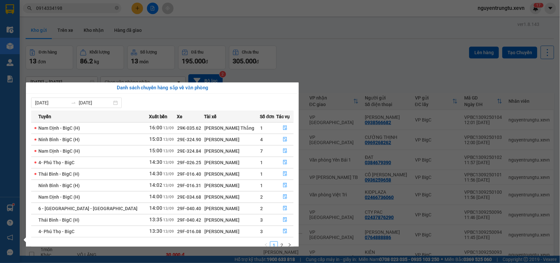
click at [180, 25] on section "Kết quả tìm kiếm ( 1 ) Bộ lọc Thuộc VP này Mã ĐH Trạng thái Món hàng Thu hộ Tổn…" at bounding box center [280, 131] width 560 height 263
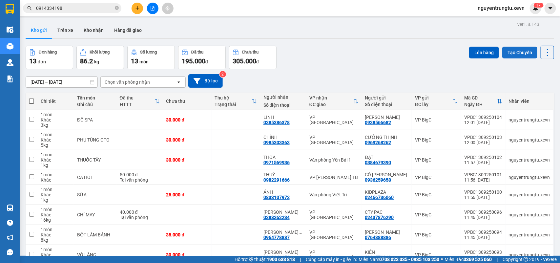
click at [507, 52] on button "Tạo Chuyến" at bounding box center [519, 53] width 35 height 12
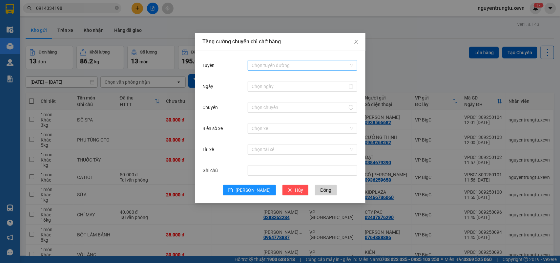
click at [272, 68] on input "Tuyến" at bounding box center [300, 65] width 97 height 10
click at [274, 211] on div "4- BigC - [GEOGRAPHIC_DATA]" at bounding box center [303, 214] width 102 height 7
click at [311, 86] on input "Ngày" at bounding box center [300, 86] width 96 height 7
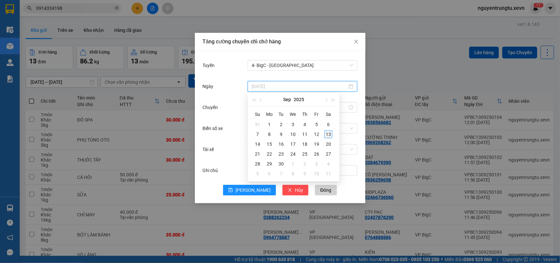
type input "[DATE]"
click at [325, 134] on div "13" at bounding box center [329, 134] width 8 height 8
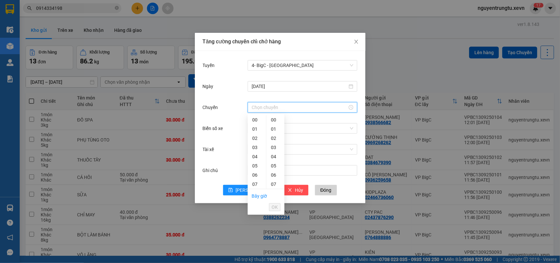
click at [288, 104] on input "Chuyến" at bounding box center [300, 107] width 96 height 7
click at [256, 262] on div "16" at bounding box center [257, 266] width 18 height 9
click at [272, 168] on div "05" at bounding box center [275, 165] width 18 height 9
type input "16:05"
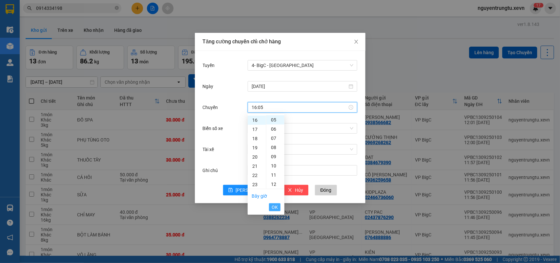
click at [275, 207] on span "OK" at bounding box center [275, 206] width 6 height 7
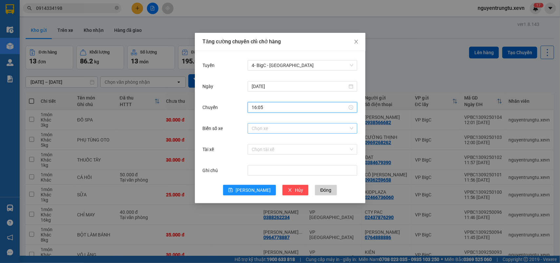
click at [286, 132] on input "Biển số xe" at bounding box center [300, 128] width 97 height 10
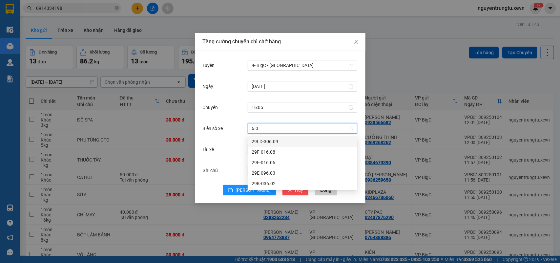
type input "6.08"
click at [292, 143] on div "29F-016.08" at bounding box center [303, 141] width 102 height 7
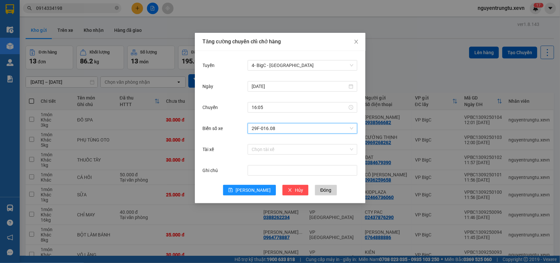
click at [282, 153] on input "Tài xế" at bounding box center [300, 149] width 97 height 10
type input "D"
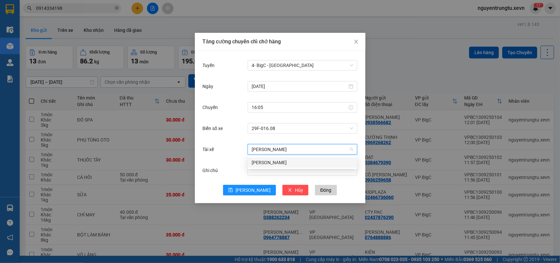
type input "ĐẶNG QUỐC"
click at [288, 163] on div "Đặng Quốc Minh" at bounding box center [303, 162] width 102 height 7
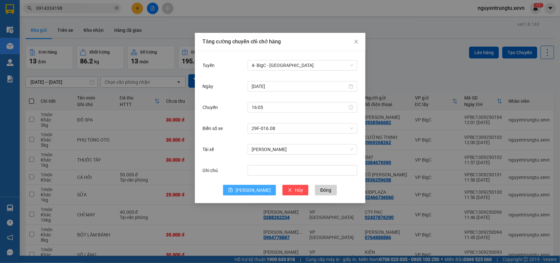
click at [246, 186] on button "[PERSON_NAME]" at bounding box center [249, 190] width 53 height 10
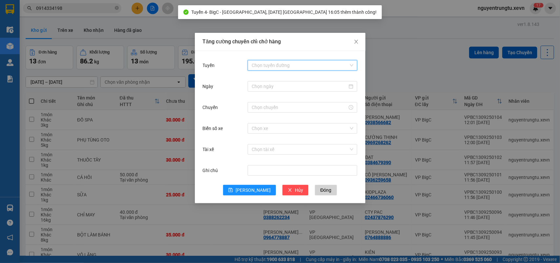
click at [291, 63] on input "Tuyến" at bounding box center [300, 65] width 97 height 10
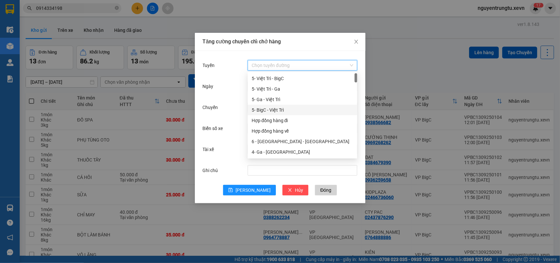
click at [280, 113] on div "5- BigC - Việt Trì" at bounding box center [303, 109] width 102 height 7
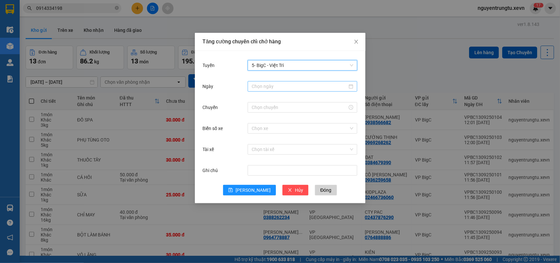
click at [286, 85] on input "Ngày" at bounding box center [300, 86] width 96 height 7
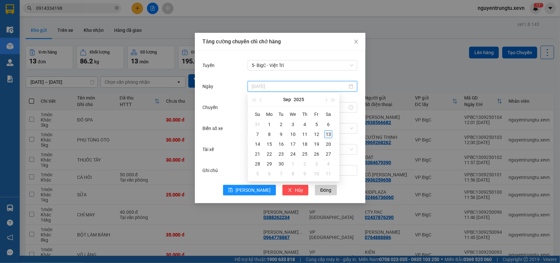
type input "[DATE]"
click at [330, 135] on div "13" at bounding box center [329, 134] width 8 height 8
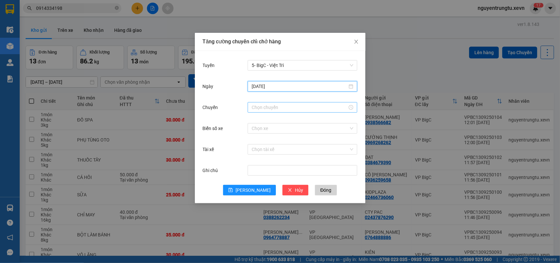
click at [306, 111] on div at bounding box center [303, 107] width 110 height 10
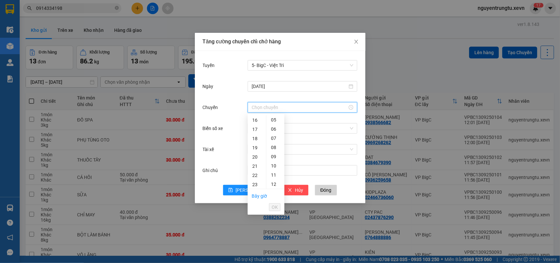
drag, startPoint x: 254, startPoint y: 116, endPoint x: 267, endPoint y: 129, distance: 18.4
click at [254, 117] on div "16" at bounding box center [257, 119] width 18 height 9
drag, startPoint x: 275, startPoint y: 165, endPoint x: 276, endPoint y: 172, distance: 7.0
click at [275, 166] on div "05" at bounding box center [275, 165] width 18 height 9
type input "16:05"
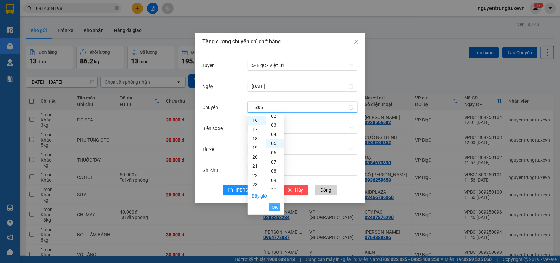
scroll to position [46, 0]
click at [273, 205] on span "OK" at bounding box center [275, 206] width 6 height 7
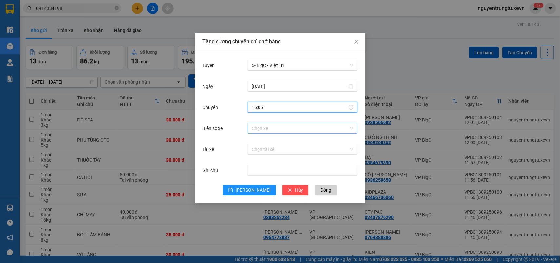
click at [289, 132] on input "Biển số xe" at bounding box center [300, 128] width 97 height 10
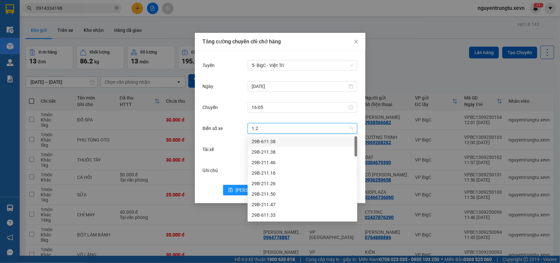
type input "1.25"
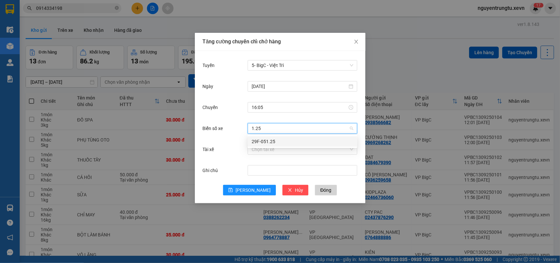
drag, startPoint x: 284, startPoint y: 141, endPoint x: 280, endPoint y: 148, distance: 8.1
click at [284, 141] on div "29F-051.25" at bounding box center [303, 141] width 102 height 7
click at [278, 150] on input "Tài xế" at bounding box center [300, 149] width 97 height 10
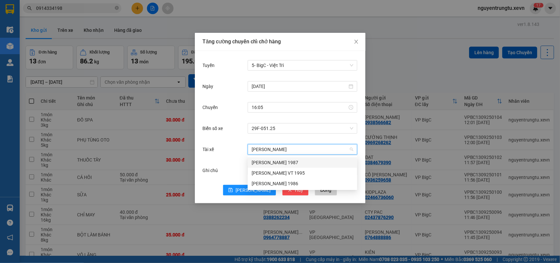
type input "NGUYỄN TRUNG KIÊN"
click at [268, 185] on div "[PERSON_NAME] 1986" at bounding box center [303, 183] width 102 height 7
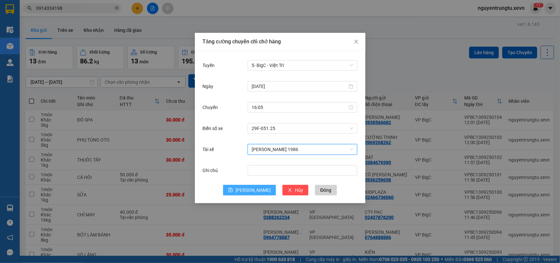
click at [255, 189] on span "[PERSON_NAME]" at bounding box center [253, 189] width 35 height 7
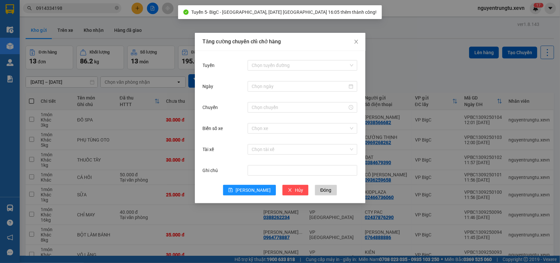
click at [310, 74] on div "Tuyến Chọn tuyến đường" at bounding box center [280, 69] width 155 height 21
click at [306, 69] on input "Tuyến" at bounding box center [300, 65] width 97 height 10
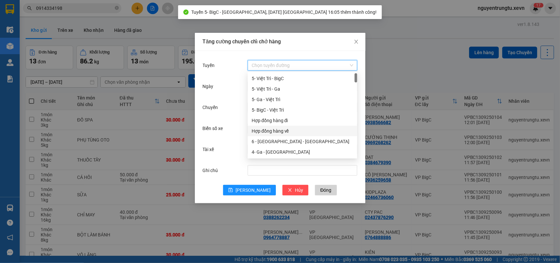
scroll to position [41, 0]
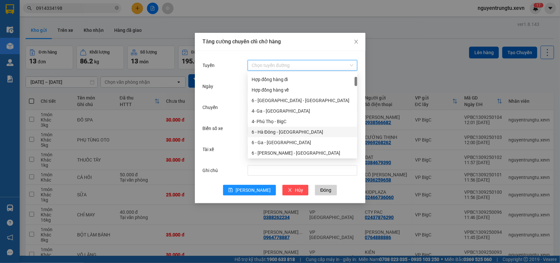
click at [279, 131] on div "6 - Hà Đông - [GEOGRAPHIC_DATA]" at bounding box center [303, 131] width 102 height 7
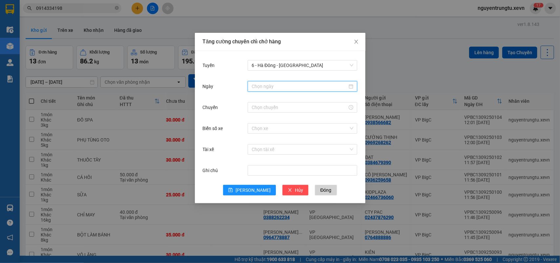
click at [312, 84] on input "Ngày" at bounding box center [300, 86] width 96 height 7
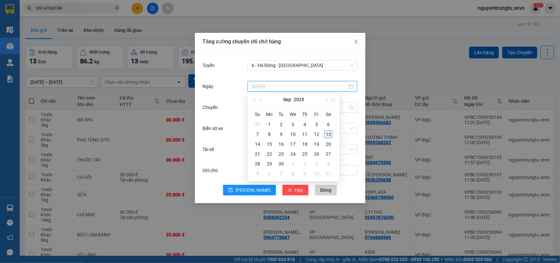
type input "[DATE]"
click at [327, 134] on div "13" at bounding box center [329, 134] width 8 height 8
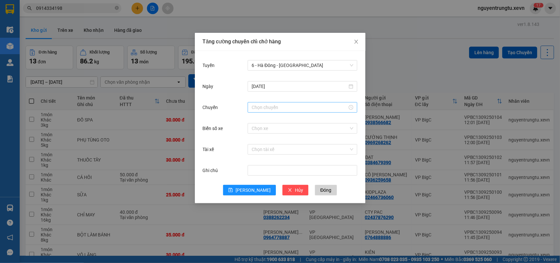
click at [298, 112] on div at bounding box center [303, 107] width 110 height 10
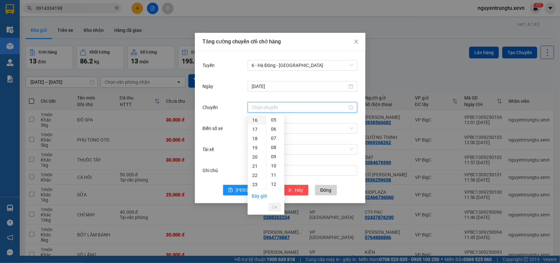
click at [251, 120] on div "16" at bounding box center [257, 119] width 18 height 9
click at [275, 164] on div "05" at bounding box center [275, 165] width 18 height 9
type input "16:05"
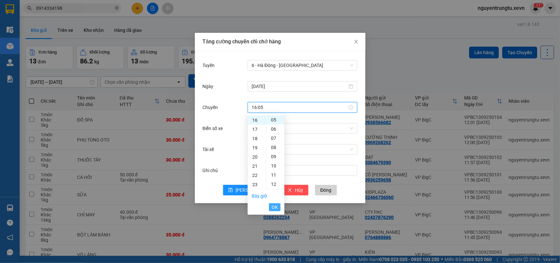
click at [275, 208] on span "OK" at bounding box center [275, 206] width 6 height 7
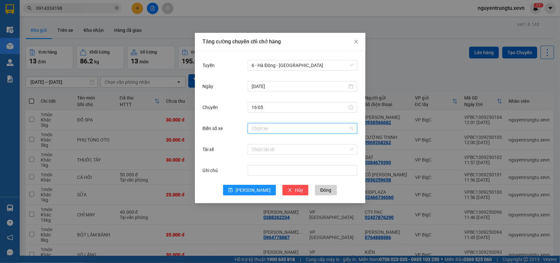
click at [304, 124] on input "Biển số xe" at bounding box center [300, 128] width 97 height 10
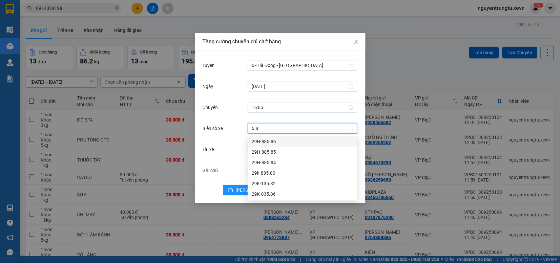
type input "5.84"
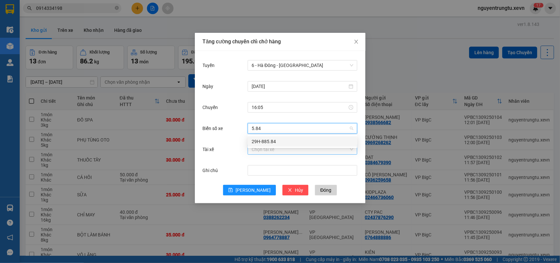
drag, startPoint x: 274, startPoint y: 141, endPoint x: 274, endPoint y: 149, distance: 8.2
click at [274, 142] on div "29H-885.84" at bounding box center [303, 141] width 102 height 7
drag, startPoint x: 274, startPoint y: 149, endPoint x: 268, endPoint y: 156, distance: 8.8
click at [273, 151] on input "Tài xế" at bounding box center [300, 149] width 97 height 10
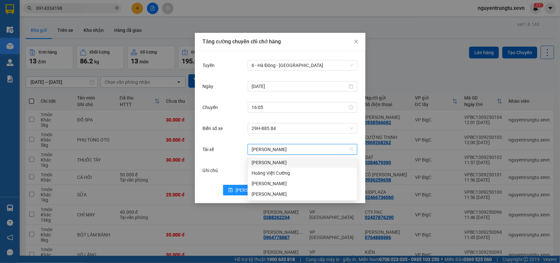
type input "HOÀNG VŨ"
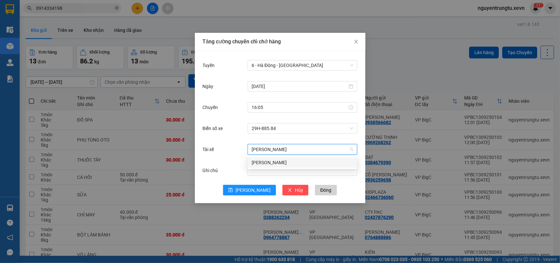
click at [271, 163] on div "[PERSON_NAME]" at bounding box center [303, 162] width 102 height 7
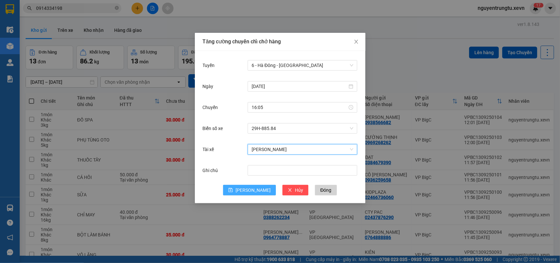
click at [233, 190] on icon "save" at bounding box center [230, 190] width 5 height 5
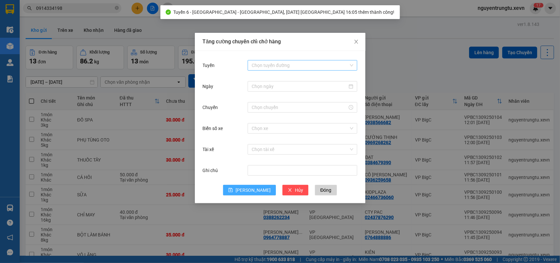
drag, startPoint x: 295, startPoint y: 63, endPoint x: 300, endPoint y: 68, distance: 6.7
click at [296, 64] on input "Tuyến" at bounding box center [300, 65] width 97 height 10
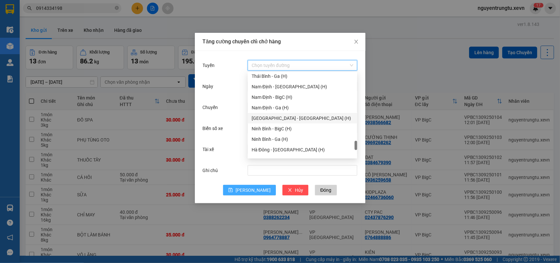
scroll to position [697, 0]
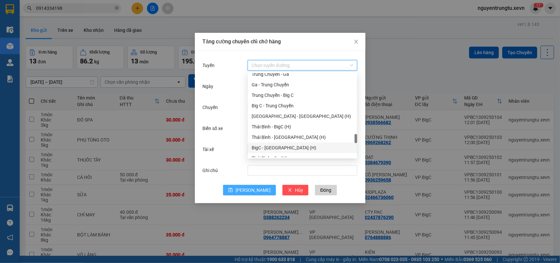
drag, startPoint x: 279, startPoint y: 147, endPoint x: 289, endPoint y: 146, distance: 9.9
click at [279, 148] on div "BigC - [GEOGRAPHIC_DATA] (H)" at bounding box center [303, 147] width 102 height 7
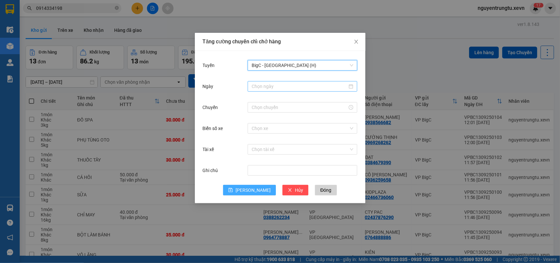
drag, startPoint x: 294, startPoint y: 78, endPoint x: 294, endPoint y: 84, distance: 6.6
click at [294, 79] on div "Tuyến BigC - Thái Bình (H) BigC - Thái Bình (H)" at bounding box center [280, 69] width 155 height 21
click at [296, 91] on div at bounding box center [303, 86] width 110 height 10
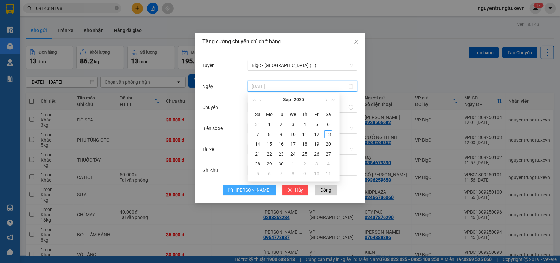
type input "[DATE]"
click at [325, 134] on div "13" at bounding box center [329, 134] width 8 height 8
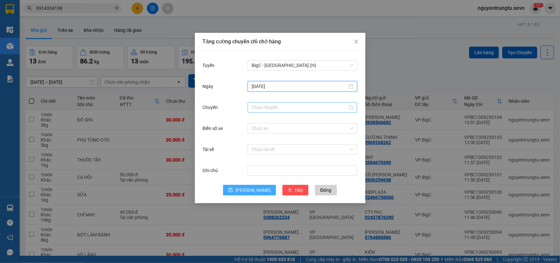
click at [286, 109] on input "Chuyến" at bounding box center [300, 107] width 96 height 7
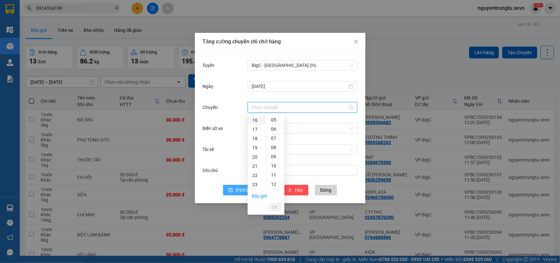
drag, startPoint x: 249, startPoint y: 121, endPoint x: 271, endPoint y: 134, distance: 25.0
click at [250, 122] on div "16" at bounding box center [257, 119] width 18 height 9
drag, startPoint x: 273, startPoint y: 166, endPoint x: 274, endPoint y: 210, distance: 44.6
click at [273, 166] on div "05" at bounding box center [275, 165] width 18 height 9
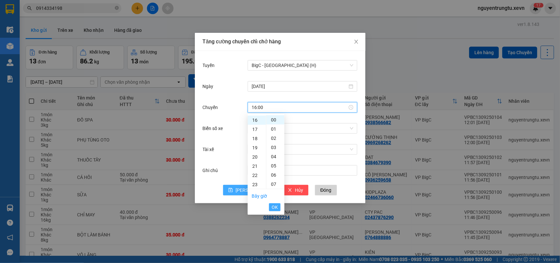
type input "16:05"
click at [275, 212] on li "OK" at bounding box center [274, 206] width 11 height 11
click at [275, 208] on span "OK" at bounding box center [275, 206] width 6 height 7
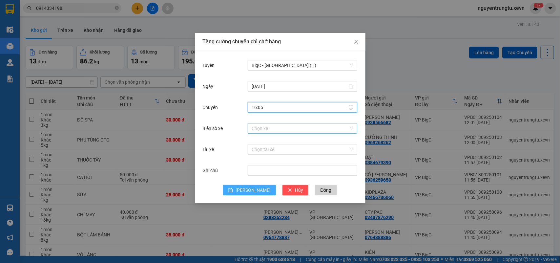
click at [286, 131] on input "Biển số xe" at bounding box center [300, 128] width 97 height 10
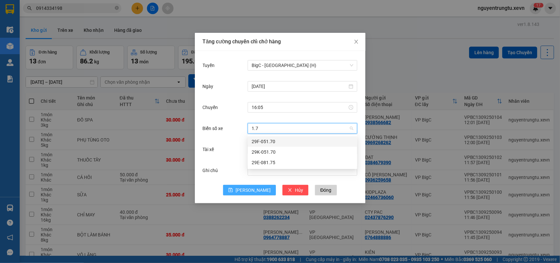
type input "1.70"
click at [261, 144] on div "29F-051.70" at bounding box center [303, 141] width 102 height 7
click at [283, 128] on span "29F-051.70" at bounding box center [303, 128] width 102 height 10
type input "1.70"
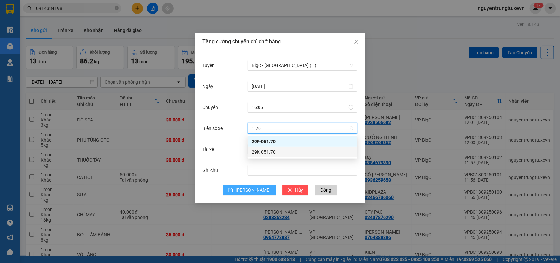
click at [276, 153] on div "29K-051.70" at bounding box center [303, 151] width 102 height 7
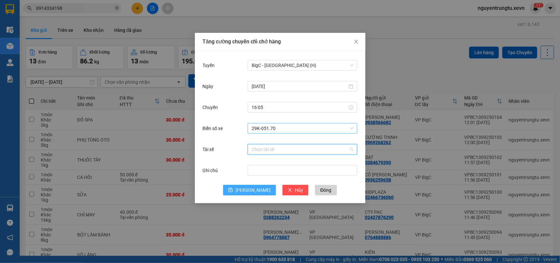
click at [284, 152] on input "Tài xế" at bounding box center [300, 149] width 97 height 10
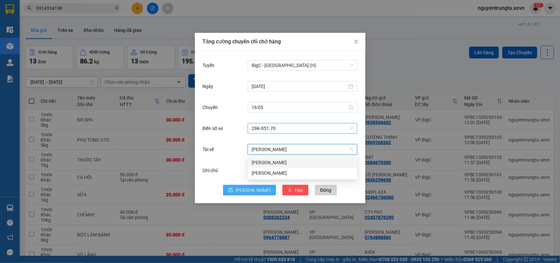
type input "PHẠM VĂN THIÊ"
click at [283, 161] on div "[PERSON_NAME]" at bounding box center [303, 162] width 102 height 7
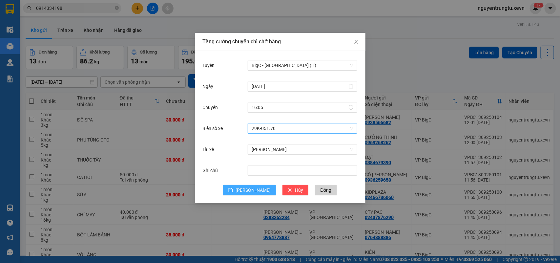
click at [251, 191] on span "[PERSON_NAME]" at bounding box center [253, 189] width 35 height 7
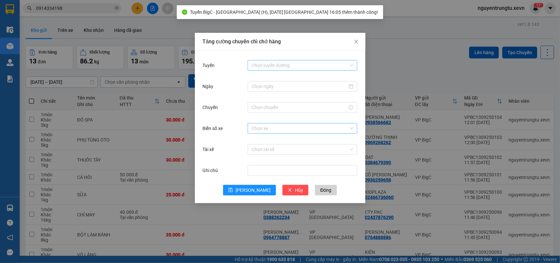
click at [288, 68] on input "Tuyến" at bounding box center [300, 65] width 97 height 10
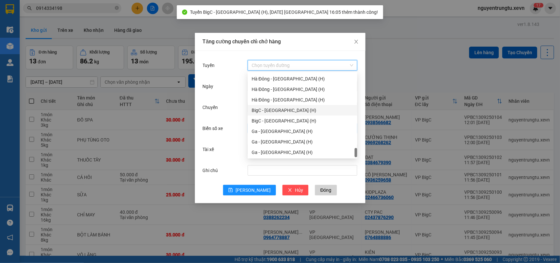
click at [280, 111] on div "BigC - [GEOGRAPHIC_DATA] (H)" at bounding box center [303, 110] width 102 height 7
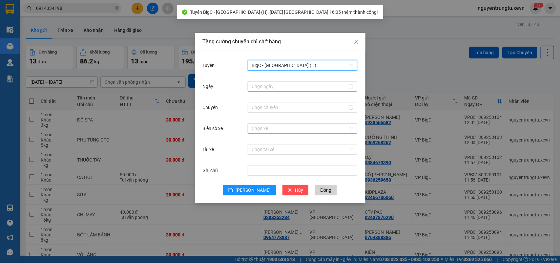
click at [286, 87] on input "Ngày" at bounding box center [300, 86] width 96 height 7
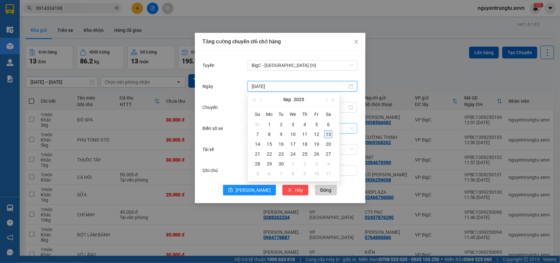
type input "[DATE]"
click at [329, 132] on div "13" at bounding box center [329, 134] width 8 height 8
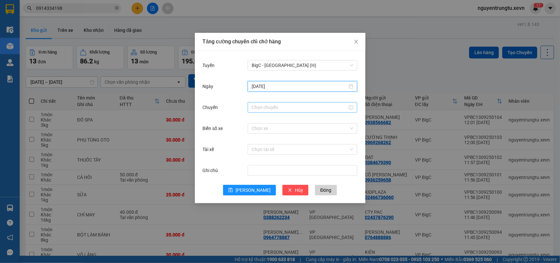
click at [293, 112] on div at bounding box center [303, 107] width 110 height 10
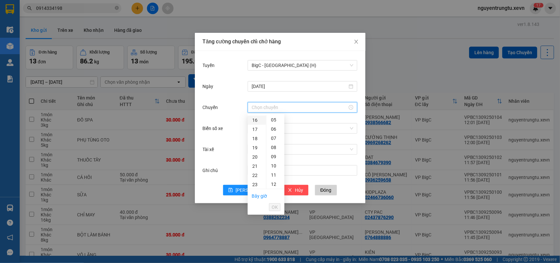
click at [256, 120] on div "16" at bounding box center [257, 119] width 18 height 9
click at [275, 164] on div "05" at bounding box center [275, 165] width 18 height 9
type input "16:05"
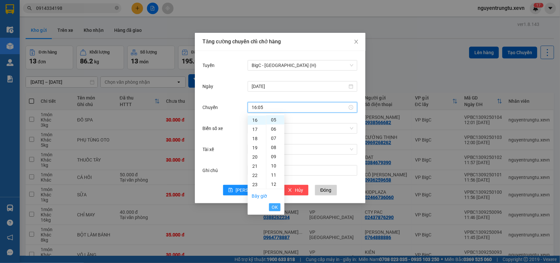
click at [275, 207] on span "OK" at bounding box center [275, 206] width 6 height 7
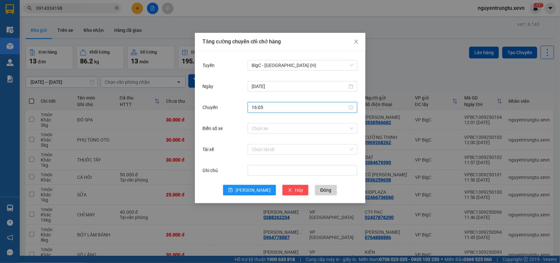
click at [308, 138] on div "Biển số xe Chọn xe" at bounding box center [280, 132] width 155 height 21
drag, startPoint x: 308, startPoint y: 137, endPoint x: 307, endPoint y: 130, distance: 7.6
click at [308, 137] on div "Biển số xe Chọn xe" at bounding box center [280, 132] width 155 height 21
click at [305, 125] on input "Biển số xe" at bounding box center [300, 128] width 97 height 10
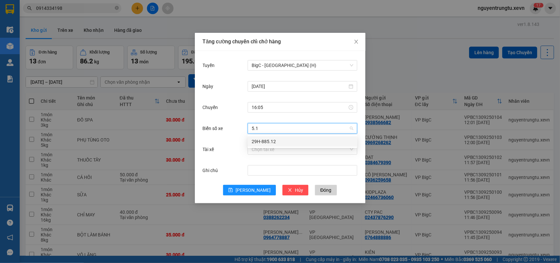
type input "5.12"
click at [269, 136] on div "29H-885.12" at bounding box center [303, 141] width 110 height 10
click at [266, 145] on input "Tài xế" at bounding box center [300, 149] width 97 height 10
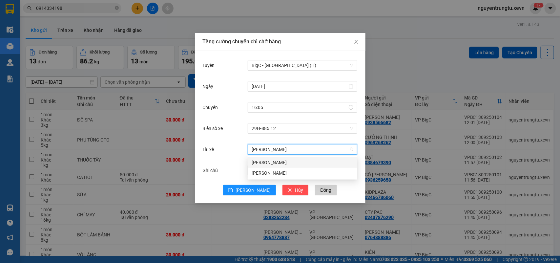
type input "TRẦN VĂN THANH"
click at [271, 161] on div "Trần Văn Thanh" at bounding box center [303, 162] width 102 height 7
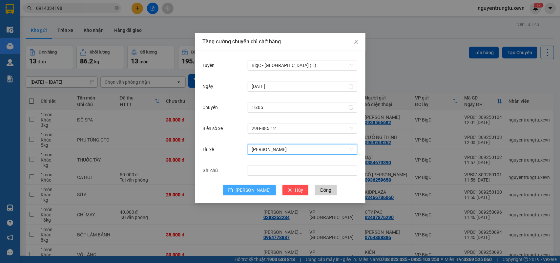
click at [249, 188] on span "[PERSON_NAME]" at bounding box center [253, 189] width 35 height 7
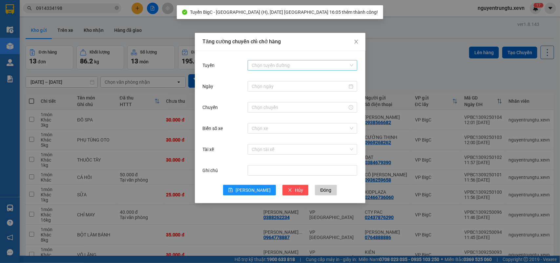
click at [283, 64] on input "Tuyến" at bounding box center [300, 65] width 97 height 10
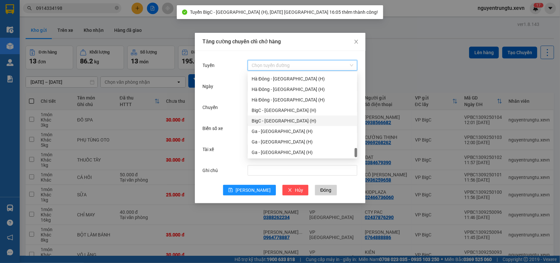
click at [287, 122] on div "BigC - [GEOGRAPHIC_DATA] (H)" at bounding box center [303, 120] width 102 height 7
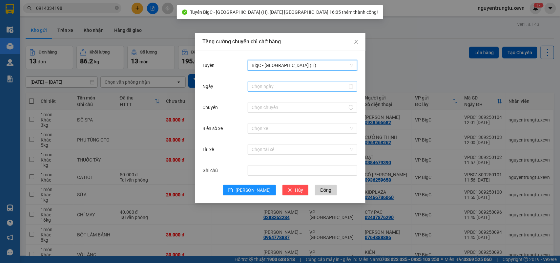
click at [278, 89] on input "Ngày" at bounding box center [300, 86] width 96 height 7
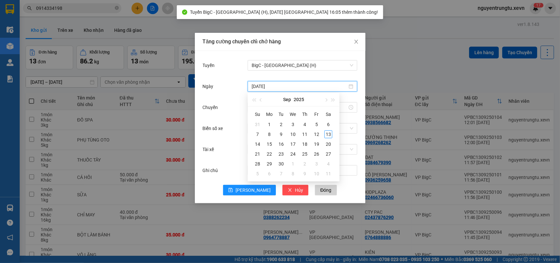
type input "[DATE]"
drag, startPoint x: 326, startPoint y: 135, endPoint x: 307, endPoint y: 126, distance: 21.3
click at [326, 135] on div "13" at bounding box center [329, 134] width 8 height 8
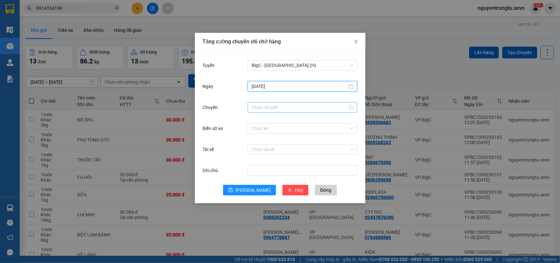
click at [284, 106] on input "Chuyến" at bounding box center [300, 107] width 96 height 7
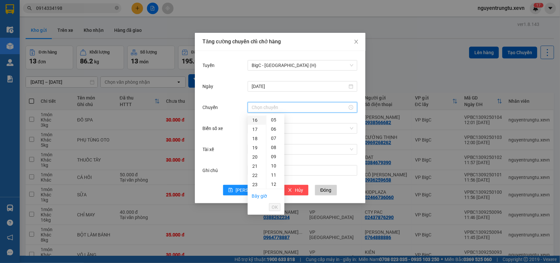
click at [250, 120] on div "16" at bounding box center [257, 119] width 18 height 9
click at [275, 165] on div "05" at bounding box center [275, 165] width 18 height 9
type input "16:05"
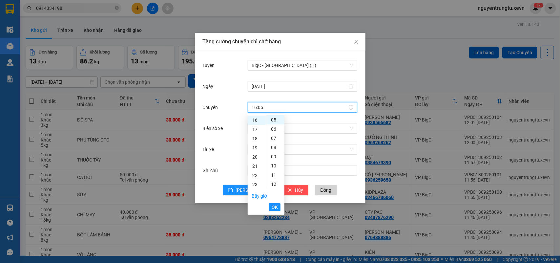
click at [277, 205] on span "OK" at bounding box center [275, 206] width 6 height 7
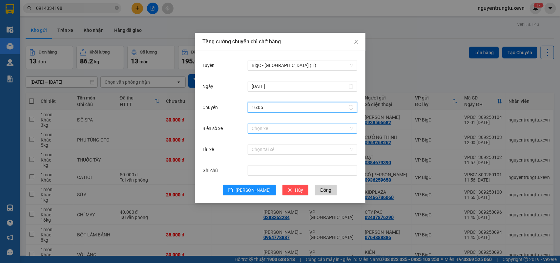
drag, startPoint x: 297, startPoint y: 129, endPoint x: 302, endPoint y: 131, distance: 5.9
click at [297, 128] on input "Biển số xe" at bounding box center [300, 128] width 97 height 10
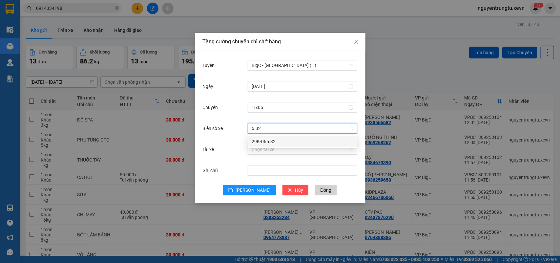
type input "5.32"
click at [274, 136] on body "Kết quả tìm kiếm ( 1 ) Bộ lọc Thuộc VP này Mã ĐH Trạng thái Món hàng Thu hộ Tổn…" at bounding box center [280, 131] width 560 height 263
click at [274, 131] on input "Biển số xe" at bounding box center [300, 128] width 97 height 10
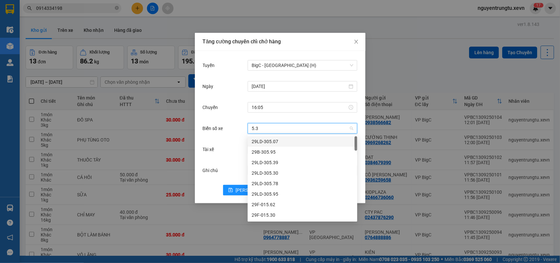
type input "5.32"
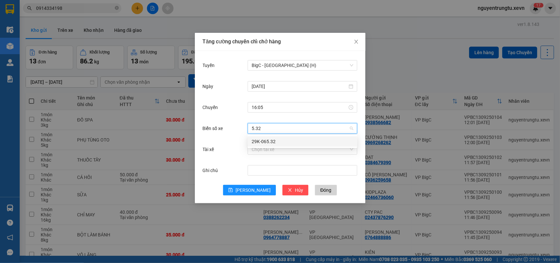
drag, startPoint x: 274, startPoint y: 139, endPoint x: 274, endPoint y: 143, distance: 3.9
click at [274, 140] on div "29K-065.32" at bounding box center [303, 141] width 102 height 7
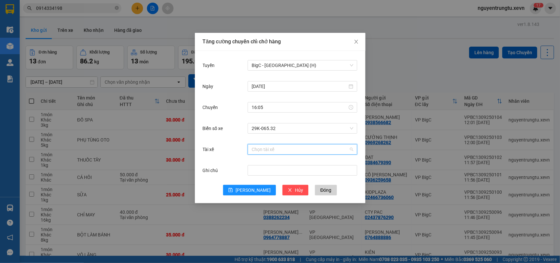
click at [275, 147] on input "Tài xế" at bounding box center [300, 149] width 97 height 10
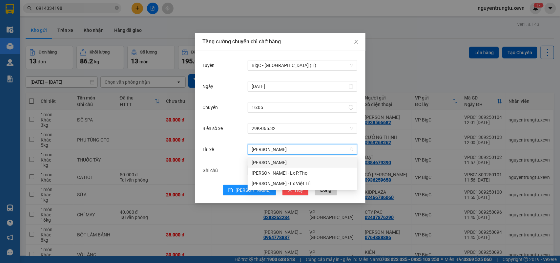
type input "NGUYỄN TUẤN"
click at [290, 162] on div "[PERSON_NAME]" at bounding box center [303, 162] width 102 height 7
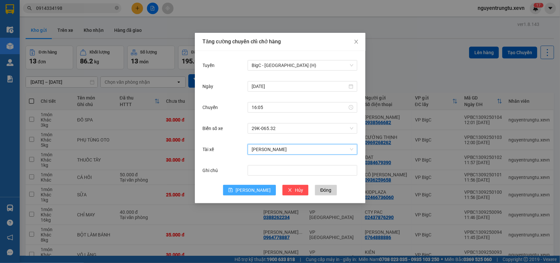
click at [233, 189] on icon "save" at bounding box center [230, 190] width 5 height 5
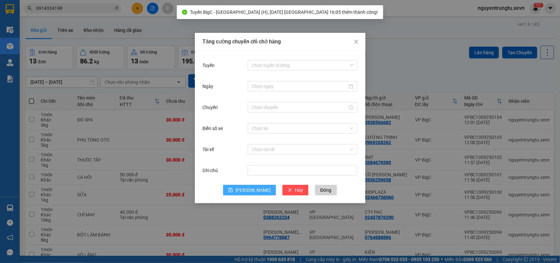
click at [423, 67] on div "Tăng cường chuyến chỉ chở hàng Tuyến Chọn tuyến đường Ngày Chuyến Biển số xe Ch…" at bounding box center [280, 131] width 560 height 263
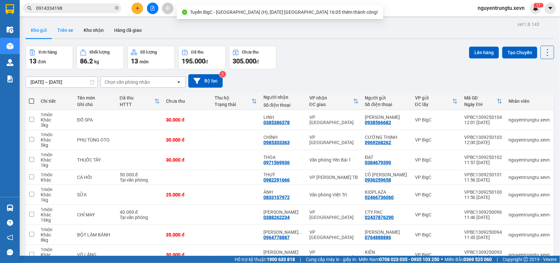
click at [66, 27] on button "Trên xe" at bounding box center [65, 30] width 26 height 16
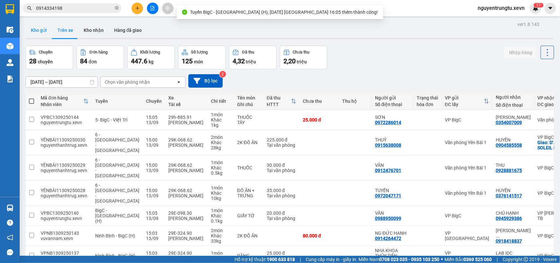
click at [40, 36] on button "Kho gửi" at bounding box center [39, 30] width 27 height 16
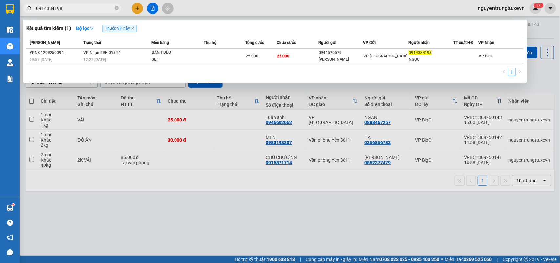
click at [83, 7] on input "0914334198" at bounding box center [74, 8] width 77 height 7
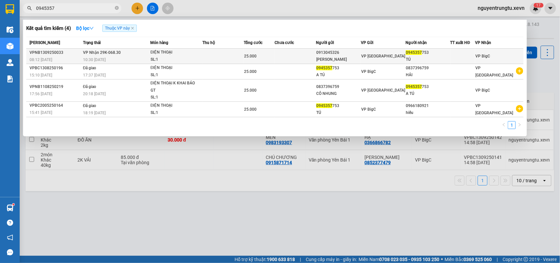
type input "0945357"
click at [326, 54] on div "0913045326" at bounding box center [338, 52] width 44 height 7
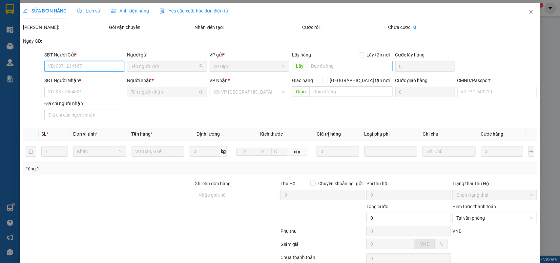
type input "0913045326"
type input "NGUYỄN NGỌC HẢI"
type input "0945357753"
type input "TÚ"
type input "001091044119"
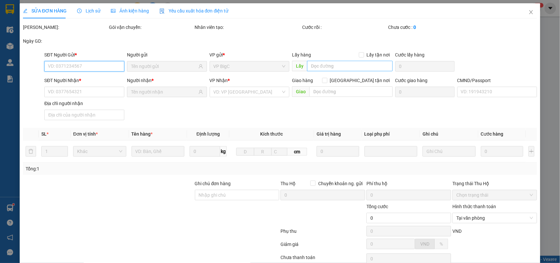
type input "25.000"
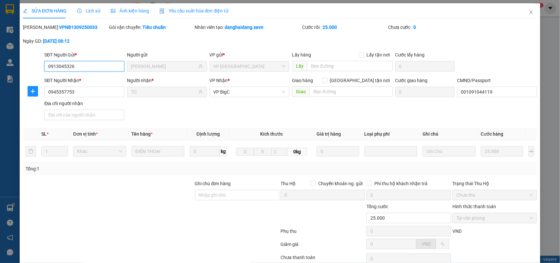
scroll to position [52, 0]
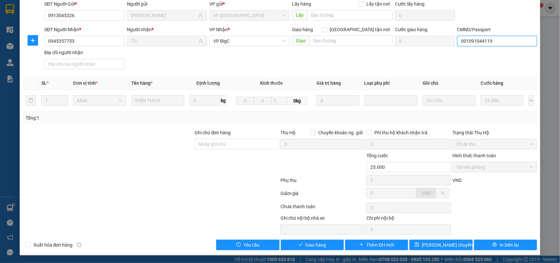
click at [479, 39] on input "001091044119" at bounding box center [497, 41] width 80 height 10
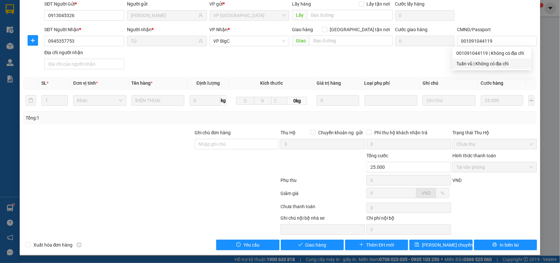
click at [351, 63] on div "SĐT Người Nhận * 0945357753 Người nhận * TÚ VP Nhận * VP BigC Giao hàng Giao tậ…" at bounding box center [290, 49] width 495 height 46
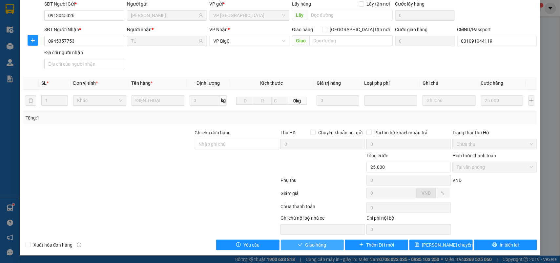
click at [321, 241] on span "Giao hàng" at bounding box center [315, 244] width 21 height 7
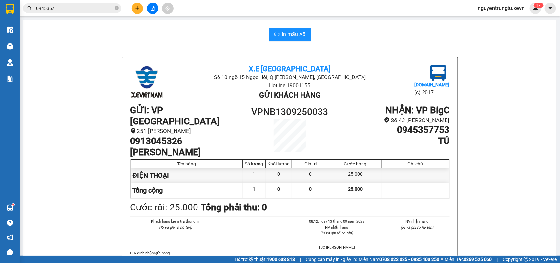
click at [138, 10] on button at bounding box center [137, 8] width 11 height 11
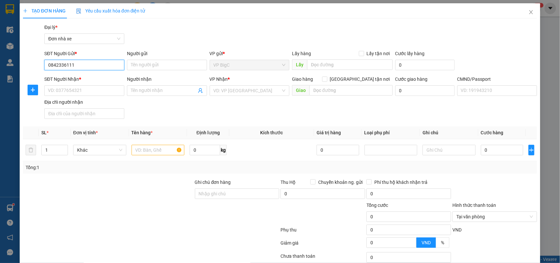
type input "0842336111"
click at [161, 58] on div "Người gửi" at bounding box center [167, 55] width 80 height 10
click at [159, 65] on input "Người gửi" at bounding box center [167, 65] width 80 height 10
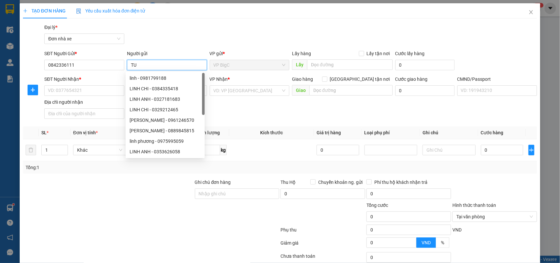
type input "T"
type input "DUYÊN"
drag, startPoint x: 78, startPoint y: 97, endPoint x: 79, endPoint y: 85, distance: 12.2
click at [78, 96] on div "SĐT Người Nhận * VD: 0377654321" at bounding box center [84, 86] width 80 height 23
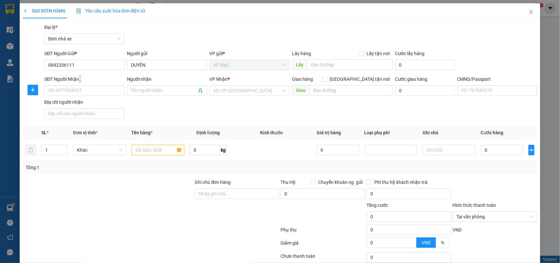
click at [79, 84] on div "SĐT Người Nhận *" at bounding box center [84, 80] width 80 height 10
click at [76, 89] on input "SĐT Người Nhận *" at bounding box center [84, 90] width 80 height 10
type input "0962431226"
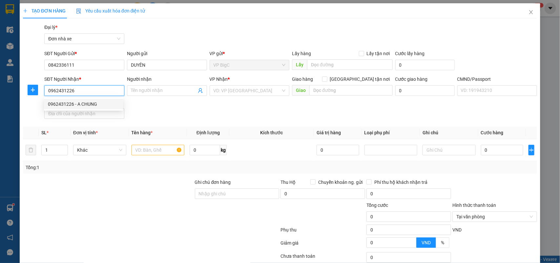
click at [95, 102] on div "0962431226 - A CHUNG" at bounding box center [83, 103] width 71 height 7
type input "A CHUNG"
type input "BÙI QUANG CHUNG 380226004133"
click at [96, 89] on input "0962431226" at bounding box center [84, 90] width 80 height 10
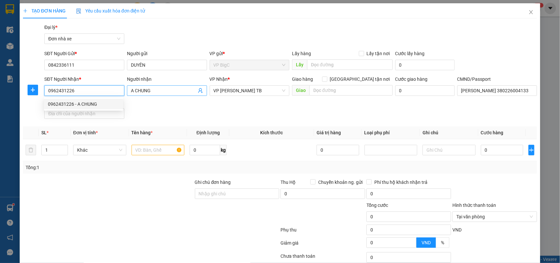
type input "0962431226"
click at [159, 88] on input "A CHUNG" at bounding box center [164, 90] width 66 height 7
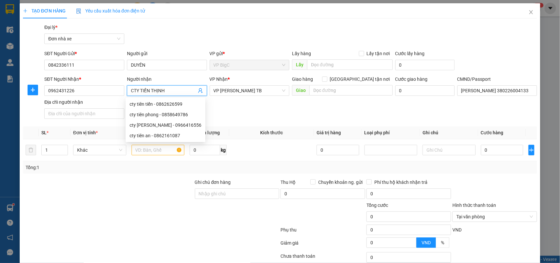
type input "CTY TIẾN THỊNH"
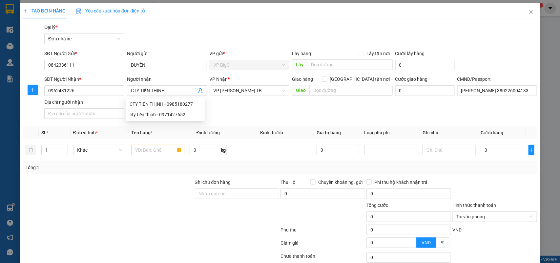
click at [254, 107] on div "SĐT Người Nhận * 0962431226 Người nhận CTY TIẾN THỊNH VP Nhận * VP Trần Phú TB …" at bounding box center [290, 98] width 495 height 46
click at [221, 84] on div "VP Nhận *" at bounding box center [250, 80] width 80 height 10
click at [221, 89] on span "VP [PERSON_NAME] TB" at bounding box center [250, 91] width 72 height 10
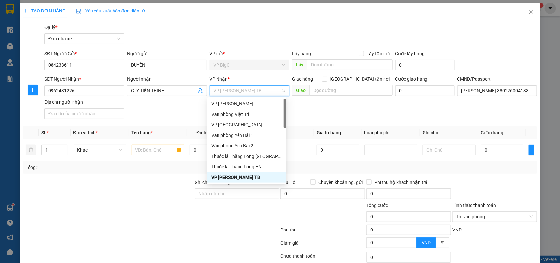
click at [221, 89] on span "VP [PERSON_NAME] TB" at bounding box center [250, 91] width 72 height 10
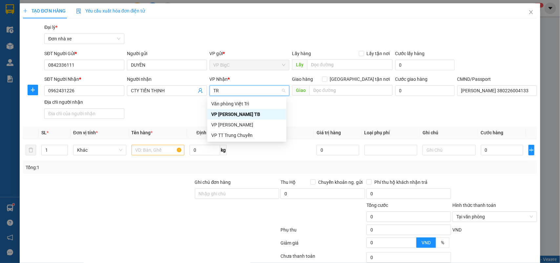
type input "TRA"
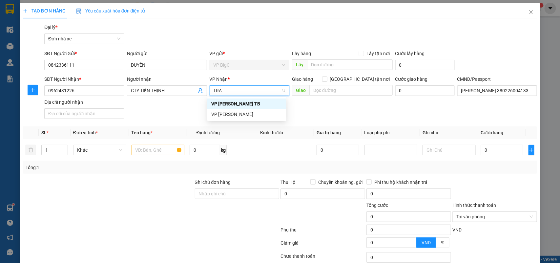
click at [232, 105] on div "VP [PERSON_NAME] TB" at bounding box center [246, 103] width 71 height 7
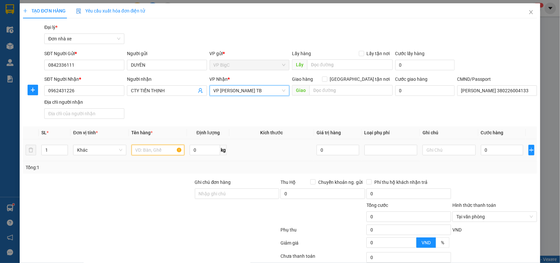
click at [163, 147] on input "text" at bounding box center [158, 150] width 53 height 10
type input "GƯƠNG"
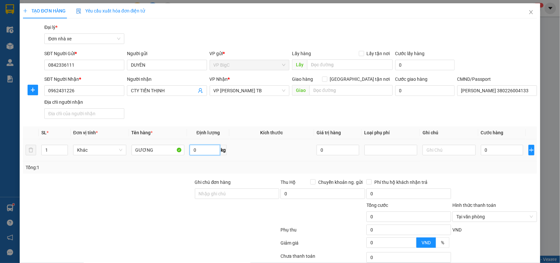
click at [196, 149] on input "0" at bounding box center [205, 150] width 31 height 10
type input "14"
click at [507, 147] on input "0" at bounding box center [502, 150] width 42 height 10
type input "4"
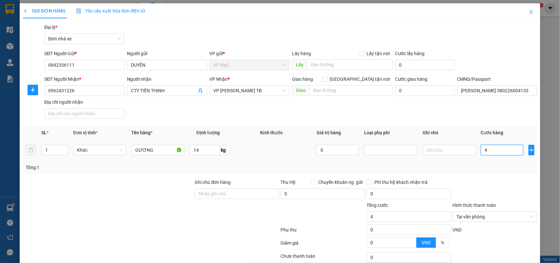
type input "40"
type input "400"
type input "4.000"
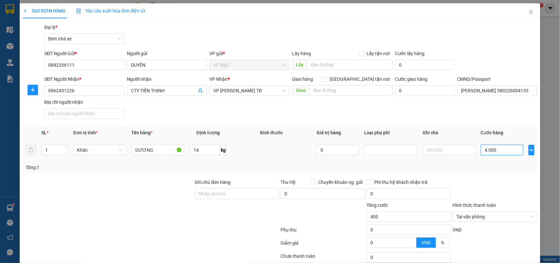
type input "4.000"
type input "40.000"
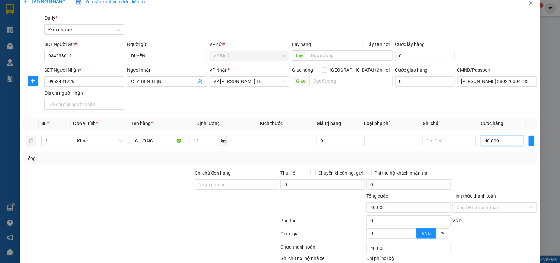
type input "40.000"
drag, startPoint x: 513, startPoint y: 246, endPoint x: 510, endPoint y: 228, distance: 18.0
click at [513, 243] on div at bounding box center [495, 247] width 86 height 13
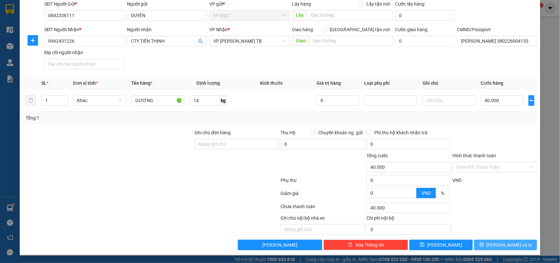
click at [509, 244] on span "[PERSON_NAME] và In" at bounding box center [510, 244] width 46 height 7
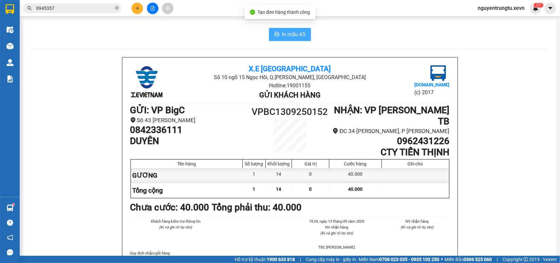
click at [286, 33] on span "In mẫu A5" at bounding box center [294, 34] width 24 height 8
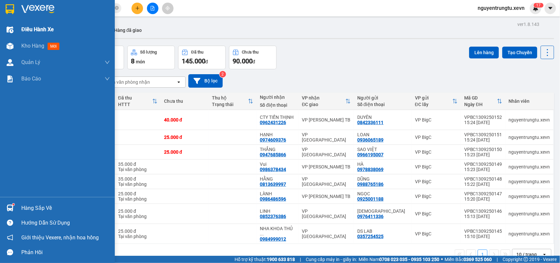
click at [21, 26] on div "Điều hành xe" at bounding box center [57, 29] width 115 height 16
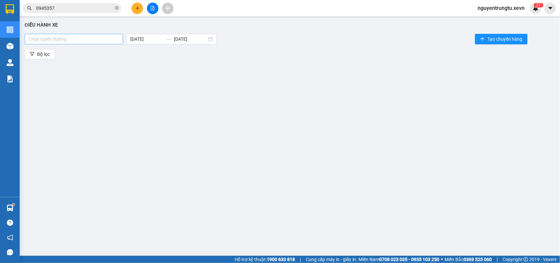
click at [113, 42] on div at bounding box center [73, 39] width 95 height 8
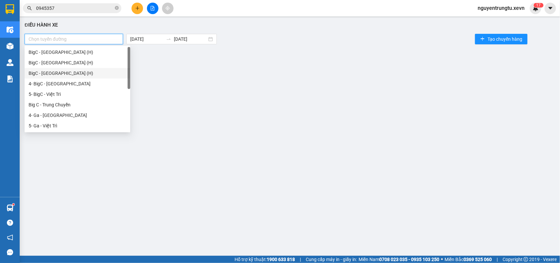
click at [57, 75] on div "BigC - [GEOGRAPHIC_DATA] (H)" at bounding box center [78, 73] width 98 height 7
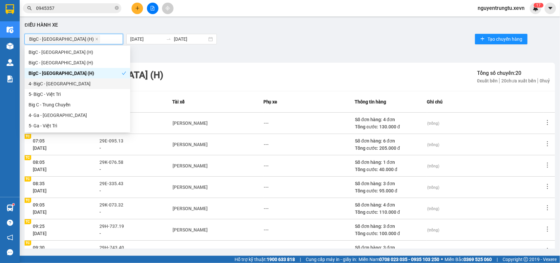
scroll to position [104, 0]
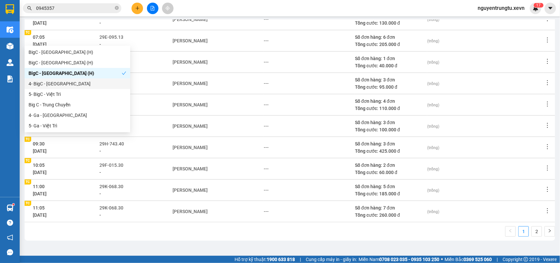
click at [232, 232] on div "1 2" at bounding box center [290, 233] width 531 height 14
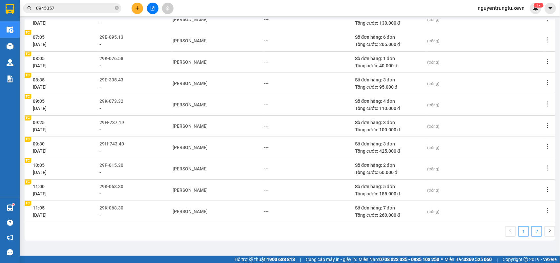
click at [532, 232] on link "2" at bounding box center [537, 231] width 10 height 10
click at [123, 208] on span "29K-065.32" at bounding box center [111, 207] width 24 height 5
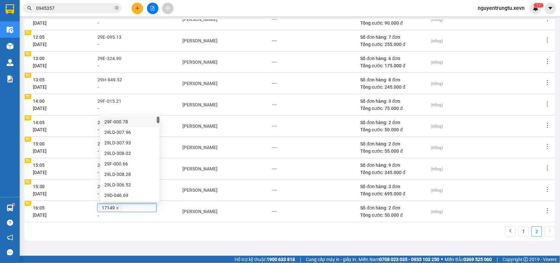
click at [119, 209] on icon "close" at bounding box center [117, 207] width 3 height 3
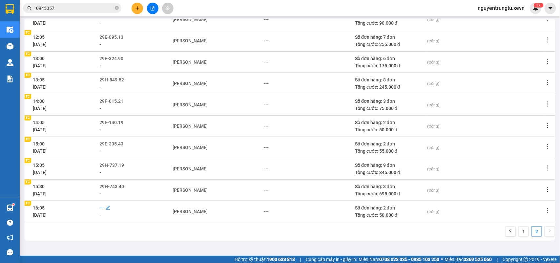
click at [104, 207] on span "---" at bounding box center [101, 207] width 5 height 5
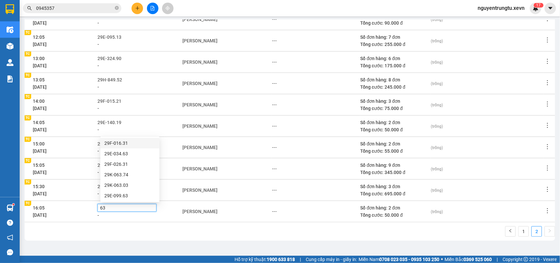
type input "631"
click at [114, 220] on div "29F-016.31" at bounding box center [129, 219] width 51 height 7
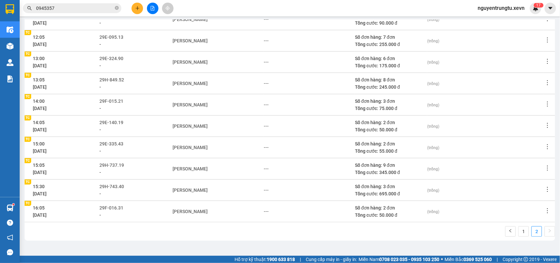
click at [235, 231] on div "1 2" at bounding box center [290, 233] width 531 height 14
click at [202, 213] on div "[PERSON_NAME]" at bounding box center [190, 211] width 35 height 7
click at [215, 212] on icon "close" at bounding box center [212, 211] width 3 height 3
click at [178, 211] on div "---" at bounding box center [175, 211] width 5 height 7
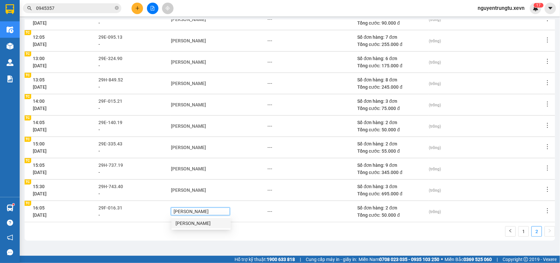
type input "NGUYỄN THÀNH ĐẠT"
click at [201, 220] on div "[PERSON_NAME]" at bounding box center [201, 223] width 51 height 7
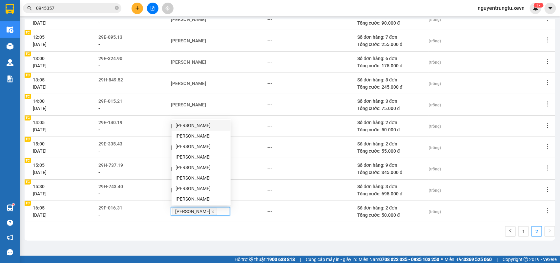
click at [233, 234] on div "1 2" at bounding box center [290, 233] width 531 height 14
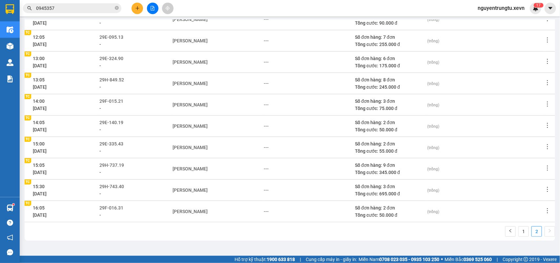
scroll to position [0, 0]
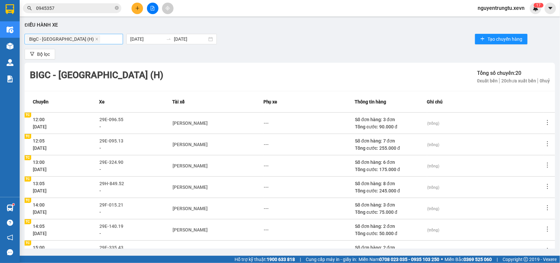
click at [95, 39] on icon "close" at bounding box center [96, 38] width 3 height 3
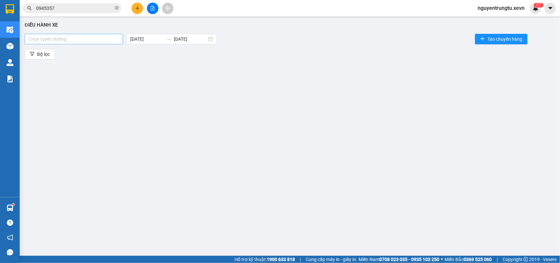
click at [66, 40] on div at bounding box center [73, 39] width 95 height 8
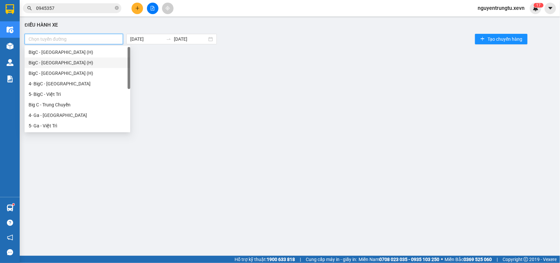
click at [59, 64] on div "BigC - [GEOGRAPHIC_DATA] (H)" at bounding box center [78, 62] width 98 height 7
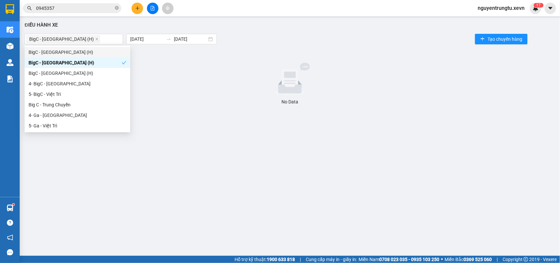
click at [377, 40] on div "BigC - Nam Định (H) 13/09/2025 13/09/2025 Tạo chuyến hàng" at bounding box center [290, 38] width 531 height 13
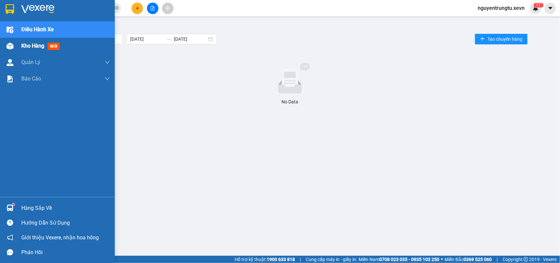
click at [11, 44] on img at bounding box center [10, 46] width 7 height 7
click at [5, 43] on div at bounding box center [9, 45] width 11 height 11
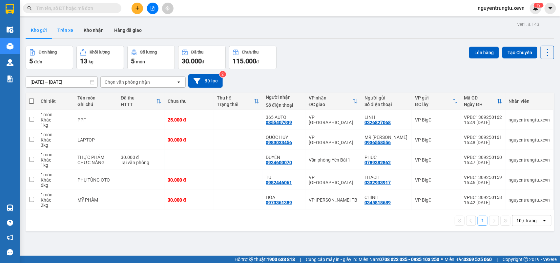
click at [56, 30] on button "Trên xe" at bounding box center [65, 30] width 26 height 16
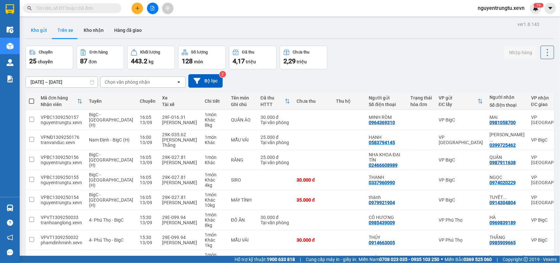
click at [40, 32] on button "Kho gửi" at bounding box center [39, 30] width 27 height 16
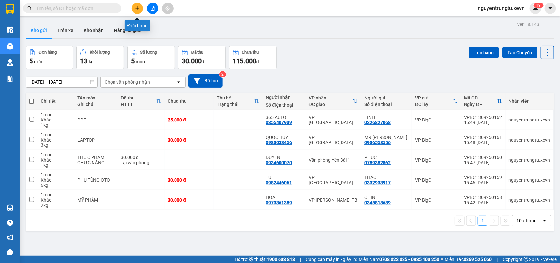
click at [140, 8] on button at bounding box center [137, 8] width 11 height 11
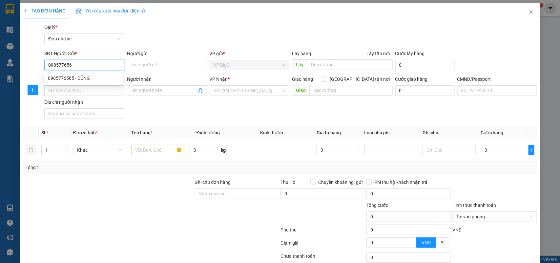
type input "0985776565"
click at [102, 75] on div "0985776565 - DŨNG" at bounding box center [83, 77] width 71 height 7
type input "DŨNG"
type input "0968625665"
type input "Yến"
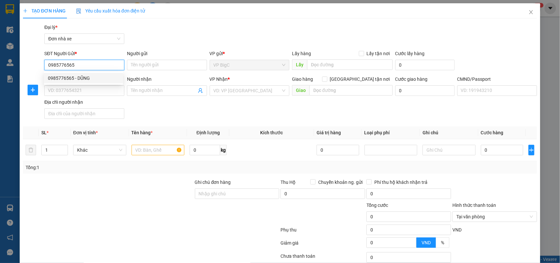
type input "[PERSON_NAME]"
type input "0985776565"
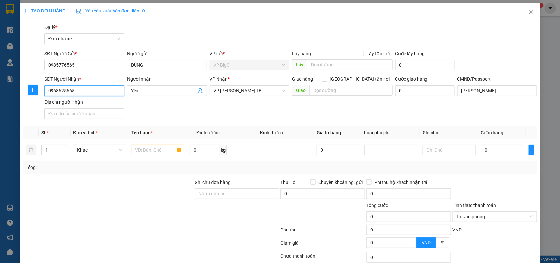
click at [99, 89] on input "0968625665" at bounding box center [84, 90] width 80 height 10
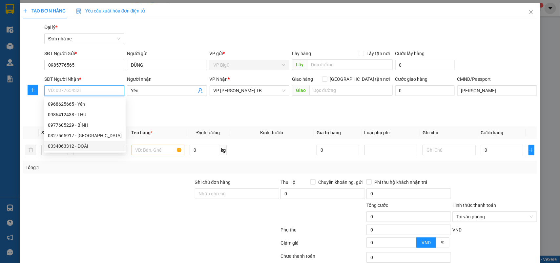
click at [96, 148] on div "0334063312 - ĐOÀI" at bounding box center [85, 145] width 74 height 7
type input "0334063312"
type input "ĐOÀI"
type input "[PERSON_NAME] 034095003423"
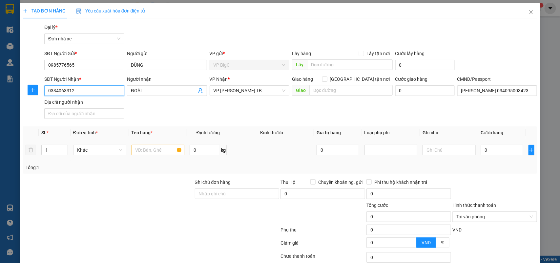
type input "0334063312"
click at [164, 150] on input "text" at bounding box center [158, 150] width 53 height 10
type input "D"
type input "ĐIỆN THOẠI ( KHÁCH TỰ ĐÓNG GÓI )"
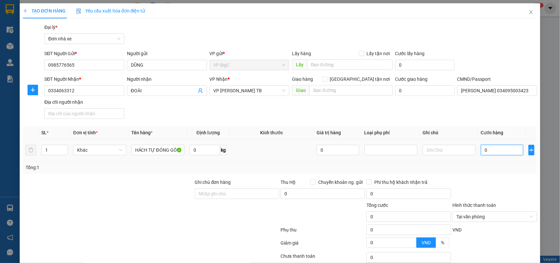
click at [497, 148] on input "0" at bounding box center [502, 150] width 42 height 10
type input "2"
type input "25"
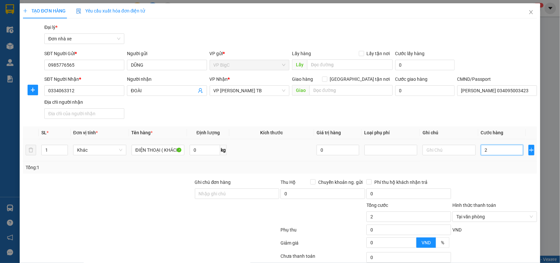
type input "25"
type input "25.000"
click at [502, 175] on div "Transit Pickup Surcharge Ids Transit Deliver Surcharge Ids Transit Deliver Surc…" at bounding box center [280, 162] width 514 height 276
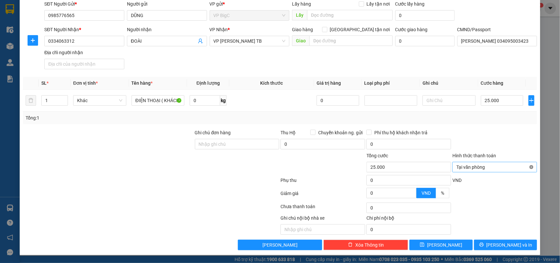
type input "25.000"
click at [509, 245] on span "[PERSON_NAME] và In" at bounding box center [510, 244] width 46 height 7
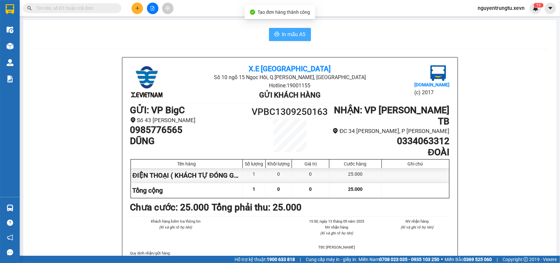
click at [295, 35] on span "In mẫu A5" at bounding box center [294, 34] width 24 height 8
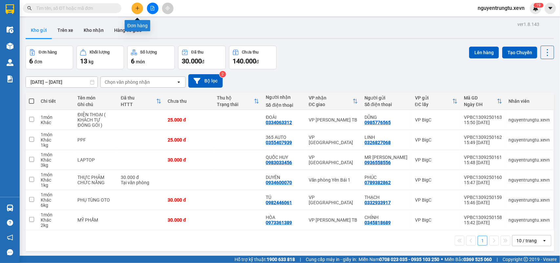
click at [136, 8] on icon "plus" at bounding box center [138, 8] width 4 height 0
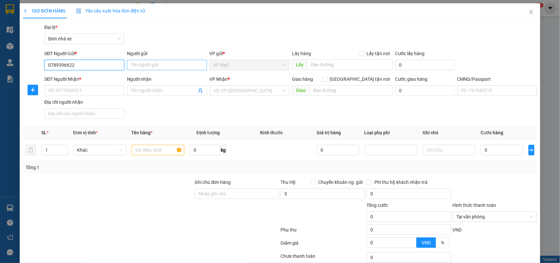
type input "0789396622"
click at [152, 66] on input "Người gửi" at bounding box center [167, 65] width 80 height 10
type input "NGA"
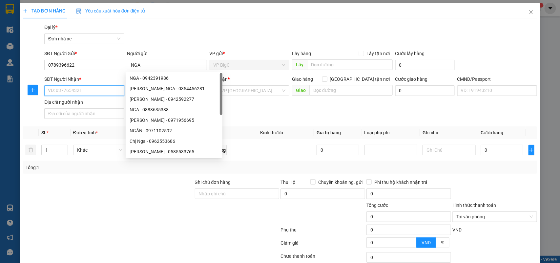
click at [87, 95] on input "SĐT Người Nhận *" at bounding box center [84, 90] width 80 height 10
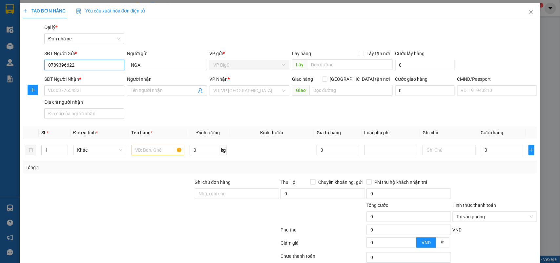
click at [75, 67] on input "0789396622" at bounding box center [84, 65] width 80 height 10
click at [81, 95] on input "SĐT Người Nhận *" at bounding box center [84, 90] width 80 height 10
click at [84, 61] on input "0789396622" at bounding box center [84, 65] width 80 height 10
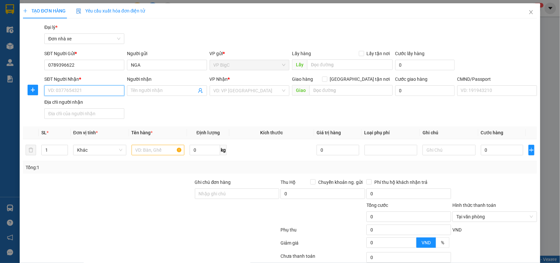
click at [80, 91] on input "SĐT Người Nhận *" at bounding box center [84, 90] width 80 height 10
paste input "0789396622"
type input "0789396622"
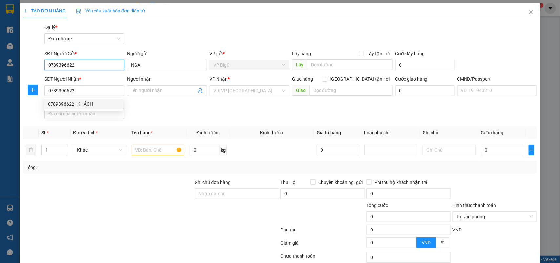
click at [84, 65] on input "0789396622" at bounding box center [84, 65] width 80 height 10
type input "0346166288"
click at [94, 76] on div "0346166288 - ĐẠT" at bounding box center [83, 77] width 71 height 7
type input "ĐẠT"
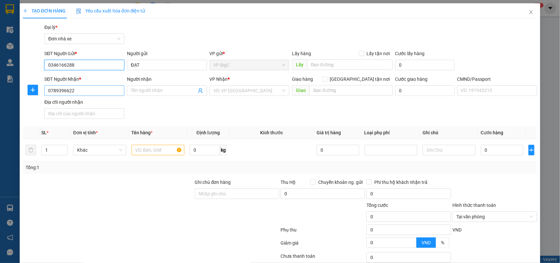
type input "0346166288"
click at [95, 90] on input "0789396622" at bounding box center [84, 90] width 80 height 10
click at [78, 91] on input "0789396622" at bounding box center [84, 90] width 80 height 10
click at [143, 91] on input "Người nhận" at bounding box center [164, 90] width 66 height 7
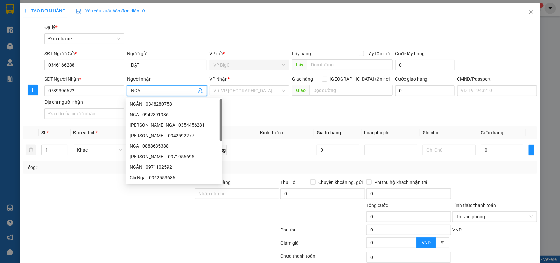
type input "NGA"
click at [259, 85] on div "VP Nhận *" at bounding box center [250, 80] width 80 height 10
click at [261, 91] on input "search" at bounding box center [248, 91] width 68 height 10
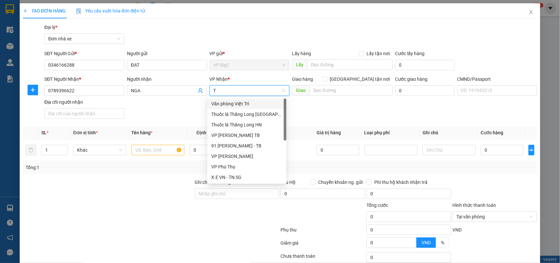
type input "TB"
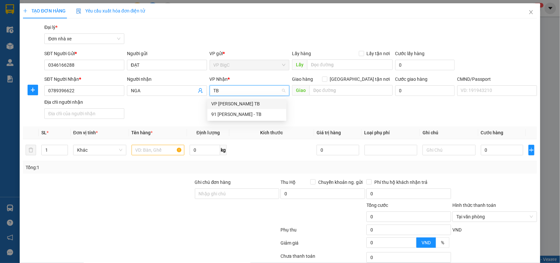
click at [262, 102] on div "VP [PERSON_NAME] TB" at bounding box center [246, 103] width 71 height 7
click at [160, 156] on div at bounding box center [158, 149] width 53 height 13
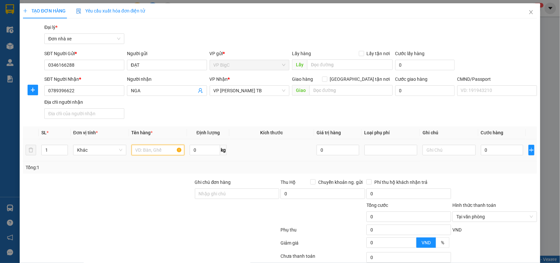
click at [157, 153] on input "text" at bounding box center [158, 150] width 53 height 10
type input "MỸ PHẨM"
click at [494, 153] on input "0" at bounding box center [502, 150] width 42 height 10
type input "2"
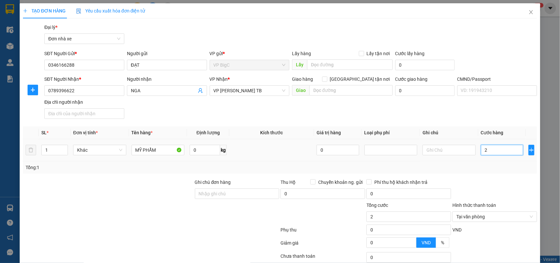
type input "25"
type input "25.000"
click at [521, 173] on div "Tổng: 1" at bounding box center [280, 167] width 514 height 12
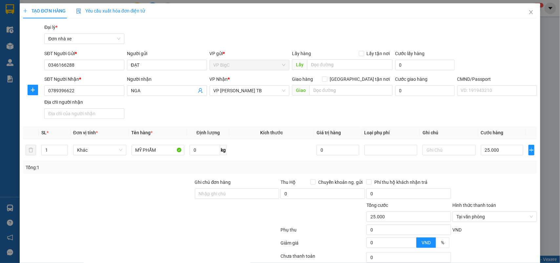
scroll to position [50, 0]
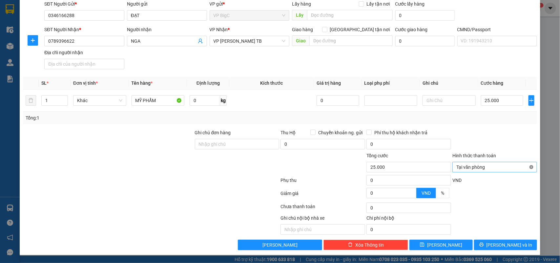
type input "25.000"
click at [522, 247] on button "[PERSON_NAME] và In" at bounding box center [505, 245] width 63 height 10
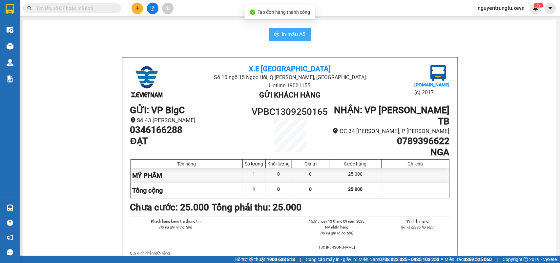
click at [297, 40] on button "In mẫu A5" at bounding box center [290, 34] width 42 height 13
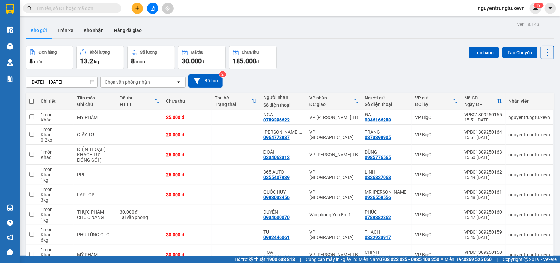
click at [520, 46] on div "Lên hàng Tạo Chuyến" at bounding box center [511, 52] width 85 height 13
click at [520, 52] on button "Tạo Chuyến" at bounding box center [519, 53] width 35 height 12
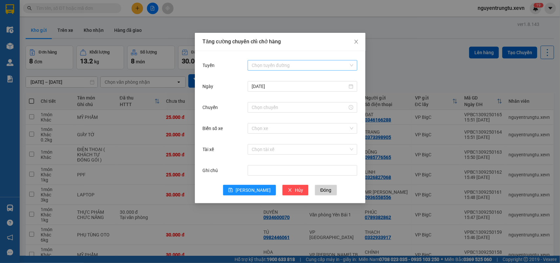
click at [277, 66] on input "Tuyến" at bounding box center [300, 65] width 97 height 10
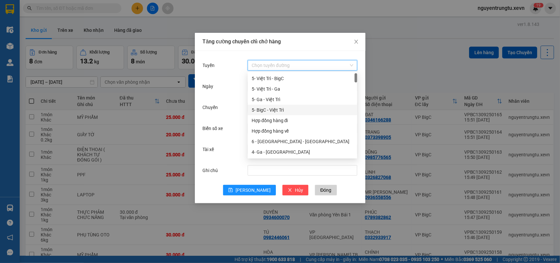
click at [281, 110] on div "5- BigC - Việt Trì" at bounding box center [303, 109] width 102 height 7
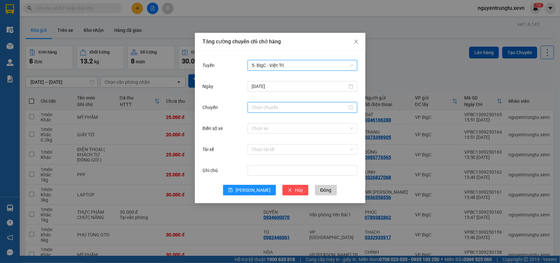
click at [294, 104] on input "Chuyến" at bounding box center [300, 107] width 96 height 7
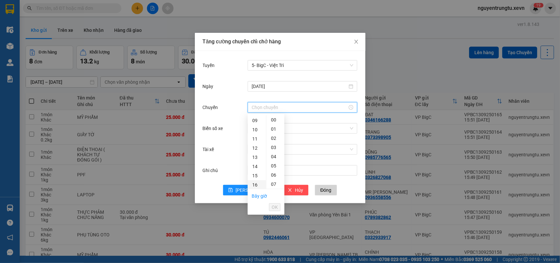
scroll to position [123, 0]
click at [257, 154] on div "17" at bounding box center [257, 152] width 18 height 9
click at [273, 165] on div "05" at bounding box center [275, 165] width 18 height 9
type input "17:05"
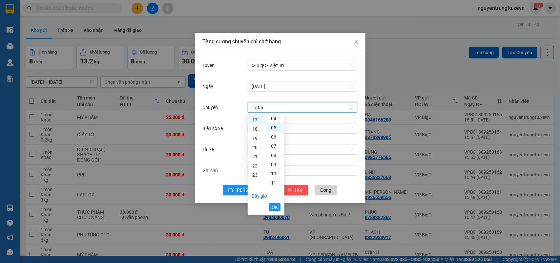
scroll to position [46, 0]
click at [273, 206] on span "OK" at bounding box center [275, 206] width 6 height 7
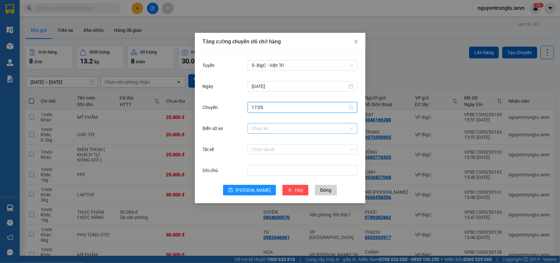
click at [274, 133] on input "Biển số xe" at bounding box center [300, 128] width 97 height 10
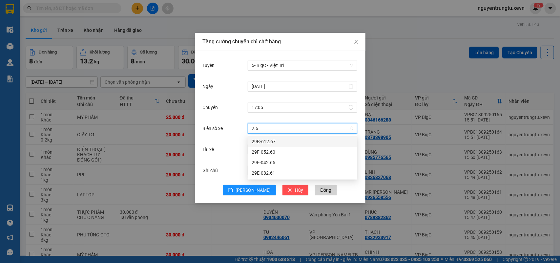
type input "2.60"
click at [270, 142] on div "29F-052.60" at bounding box center [303, 141] width 102 height 7
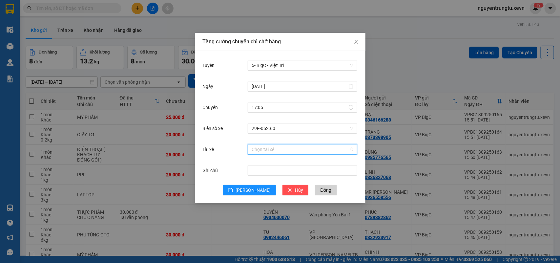
click at [268, 149] on input "Tài xế" at bounding box center [300, 149] width 97 height 10
type input "D"
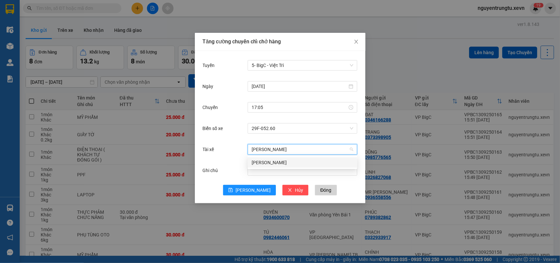
type input "[PERSON_NAME]"
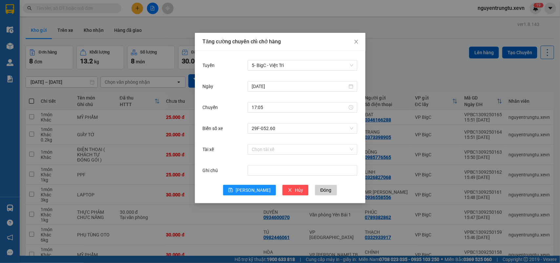
click at [293, 156] on body "Kết quả tìm kiếm ( 0 ) Bộ lọc Thuộc VP này No Data nguyentrungtu.xevn 1 9 Điều …" at bounding box center [280, 131] width 560 height 263
click at [288, 153] on input "Tài xế" at bounding box center [300, 149] width 97 height 10
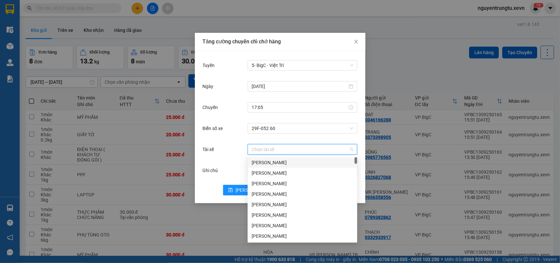
type input "D"
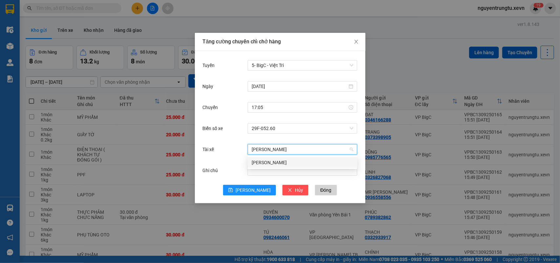
type input "[PERSON_NAME]"
click at [296, 163] on div "[PERSON_NAME]" at bounding box center [303, 162] width 102 height 7
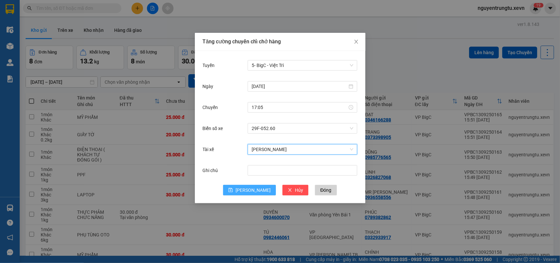
click at [252, 188] on span "[PERSON_NAME]" at bounding box center [253, 189] width 35 height 7
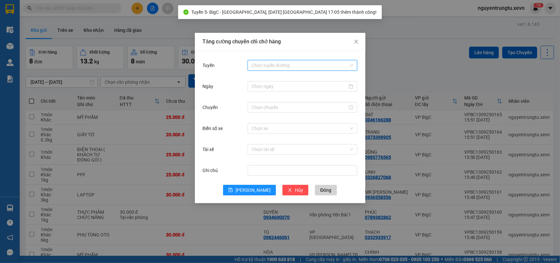
click at [296, 68] on input "Tuyến" at bounding box center [300, 65] width 97 height 10
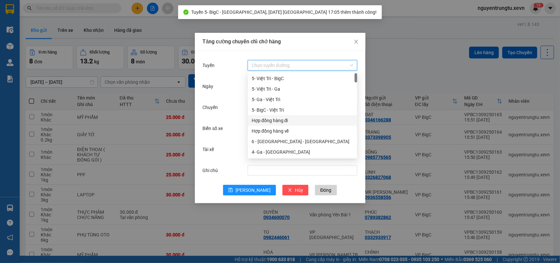
scroll to position [82, 0]
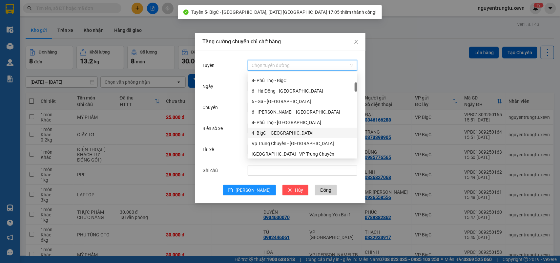
click at [279, 135] on div "4- BigC - [GEOGRAPHIC_DATA]" at bounding box center [303, 132] width 102 height 7
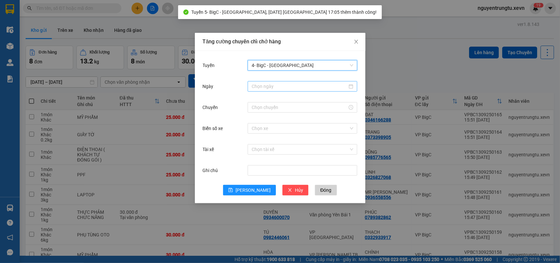
click at [283, 89] on input "Ngày" at bounding box center [300, 86] width 96 height 7
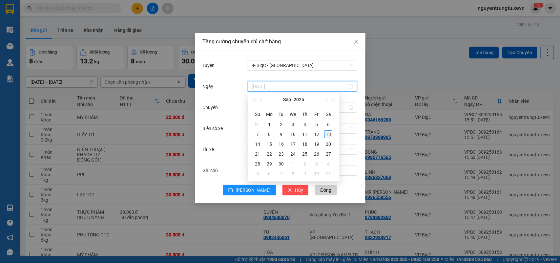
type input "[DATE]"
drag, startPoint x: 331, startPoint y: 133, endPoint x: 314, endPoint y: 112, distance: 28.0
click at [331, 133] on div "13" at bounding box center [329, 134] width 8 height 8
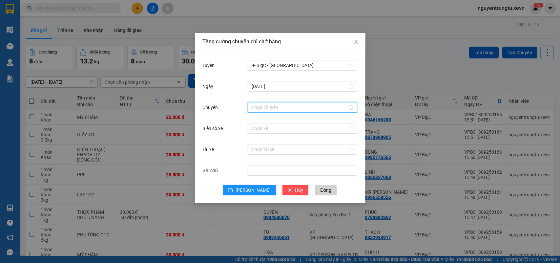
click at [308, 107] on input "Chuyến" at bounding box center [300, 107] width 96 height 7
click at [254, 122] on div "17" at bounding box center [257, 119] width 18 height 9
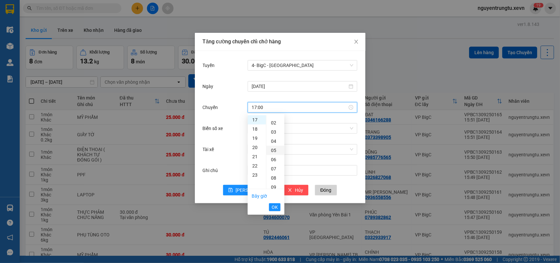
scroll to position [0, 0]
click at [276, 168] on div "05" at bounding box center [275, 165] width 18 height 9
type input "17:05"
click at [273, 208] on span "OK" at bounding box center [275, 206] width 6 height 7
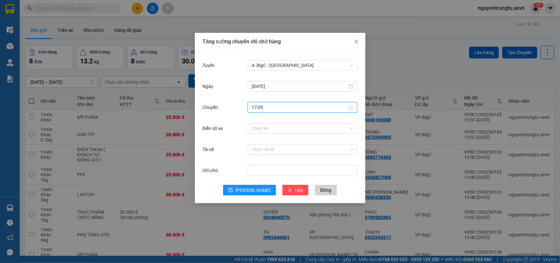
click at [288, 119] on div "Chuyến 17:05" at bounding box center [280, 111] width 155 height 21
click at [291, 127] on input "Biển số xe" at bounding box center [300, 128] width 97 height 10
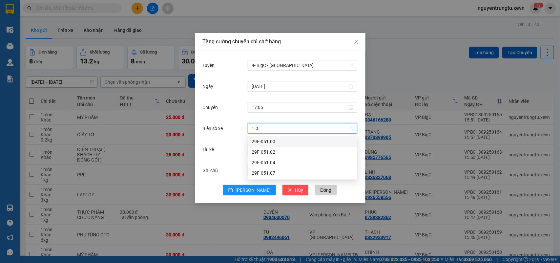
type input "1.04"
click at [259, 139] on div "29F-051.04" at bounding box center [303, 141] width 102 height 7
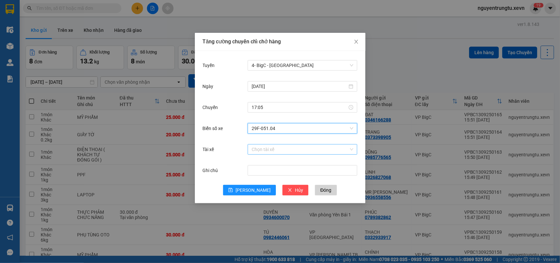
click at [262, 150] on input "Tài xế" at bounding box center [300, 149] width 97 height 10
type input "D"
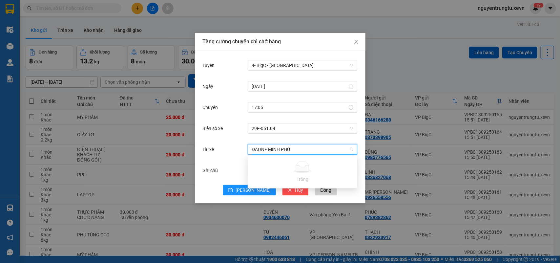
click at [266, 149] on input "ĐAONF MINH PHÚ" at bounding box center [300, 149] width 97 height 10
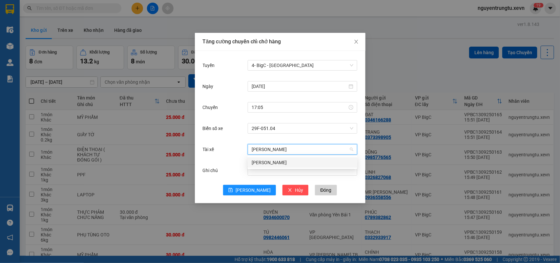
type input "ĐOÀN [PERSON_NAME]"
click at [275, 160] on div "[PERSON_NAME]" at bounding box center [303, 162] width 102 height 7
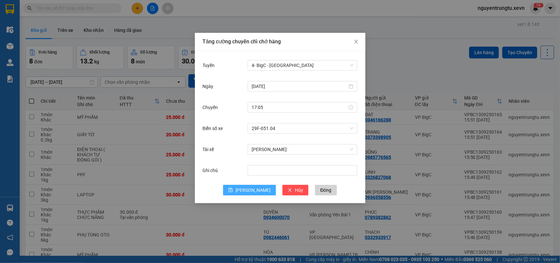
click at [257, 190] on span "[PERSON_NAME]" at bounding box center [253, 189] width 35 height 7
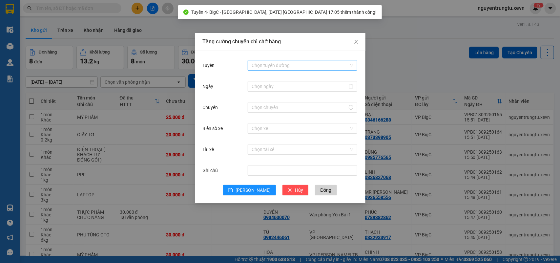
click at [319, 63] on input "Tuyến" at bounding box center [300, 65] width 97 height 10
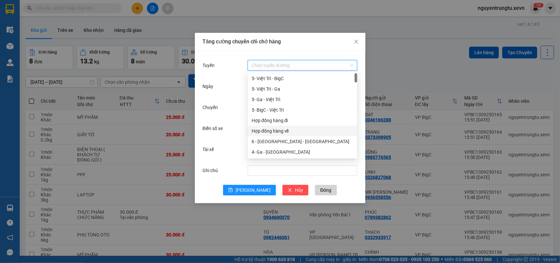
scroll to position [41, 0]
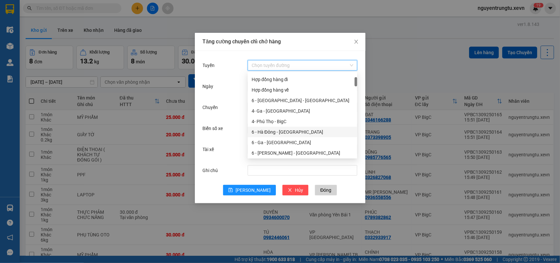
click at [285, 133] on div "6 - Hà Đông - [GEOGRAPHIC_DATA]" at bounding box center [303, 131] width 102 height 7
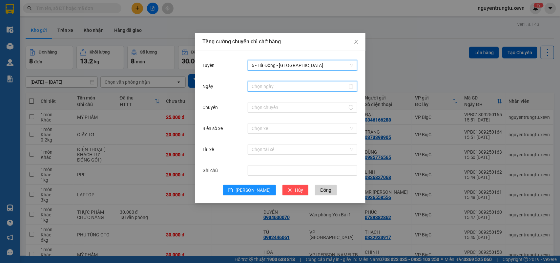
click at [290, 85] on input "Ngày" at bounding box center [300, 86] width 96 height 7
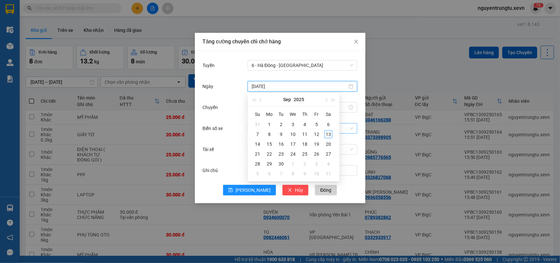
type input "[DATE]"
click at [329, 134] on div "13" at bounding box center [329, 134] width 8 height 8
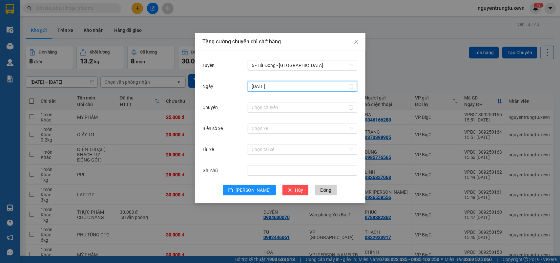
drag, startPoint x: 279, startPoint y: 107, endPoint x: 255, endPoint y: 118, distance: 27.0
click at [279, 107] on input "Chuyến" at bounding box center [300, 107] width 96 height 7
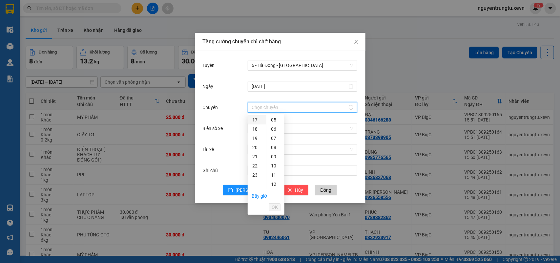
click at [253, 120] on div "17" at bounding box center [257, 119] width 18 height 9
drag, startPoint x: 273, startPoint y: 164, endPoint x: 277, endPoint y: 182, distance: 18.2
click at [273, 165] on div "05" at bounding box center [275, 165] width 18 height 9
type input "17:05"
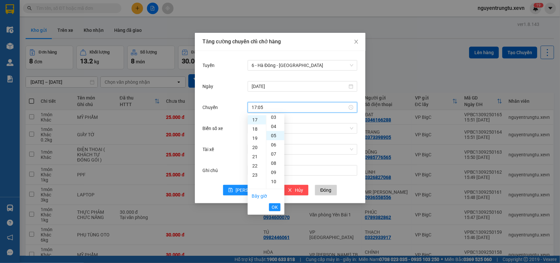
scroll to position [46, 0]
drag, startPoint x: 276, startPoint y: 204, endPoint x: 284, endPoint y: 173, distance: 32.2
click at [276, 204] on span "OK" at bounding box center [275, 206] width 6 height 7
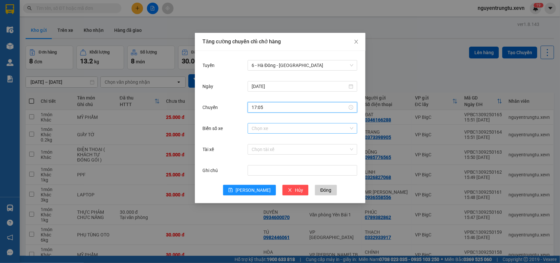
click at [294, 127] on input "Biển số xe" at bounding box center [300, 128] width 97 height 10
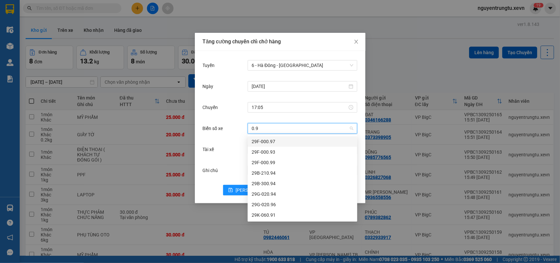
type input "0.94"
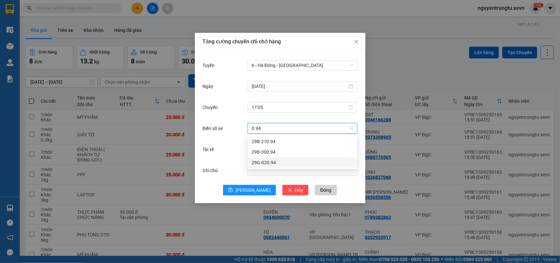
click at [267, 163] on div "29G-020.94" at bounding box center [303, 162] width 102 height 7
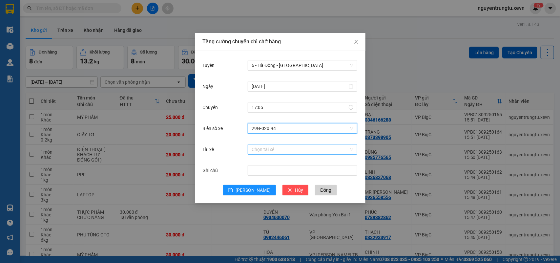
click at [281, 145] on input "Tài xế" at bounding box center [300, 149] width 97 height 10
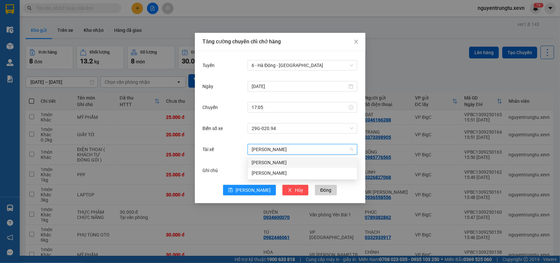
type input "[PERSON_NAME]"
click at [268, 172] on div "[PERSON_NAME]" at bounding box center [303, 172] width 102 height 7
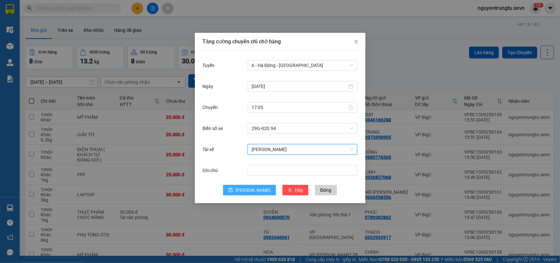
click at [249, 185] on button "[PERSON_NAME]" at bounding box center [249, 190] width 53 height 10
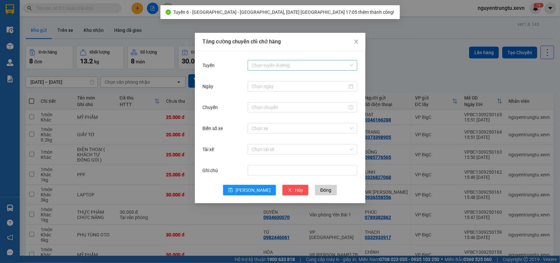
click at [321, 66] on input "Tuyến" at bounding box center [300, 65] width 97 height 10
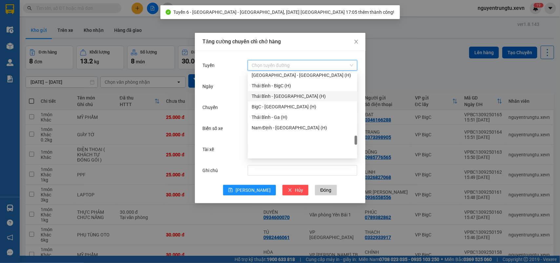
scroll to position [697, 0]
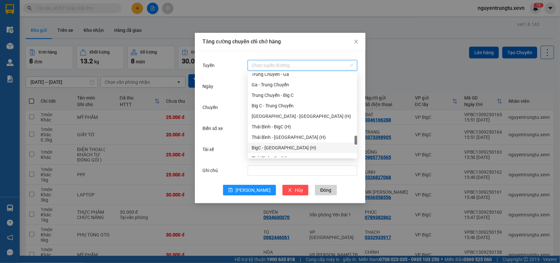
click at [290, 147] on div "BigC - [GEOGRAPHIC_DATA] (H)" at bounding box center [303, 147] width 102 height 7
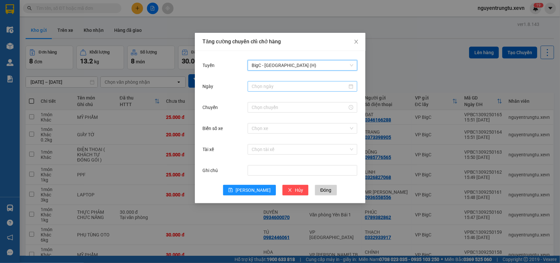
click at [302, 89] on input "Ngày" at bounding box center [300, 86] width 96 height 7
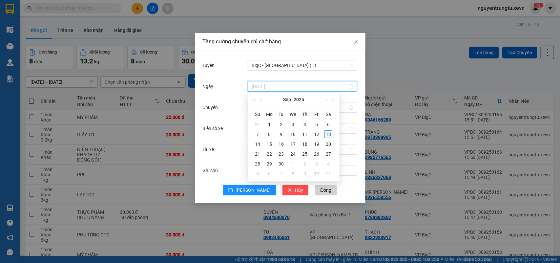
type input "[DATE]"
click at [330, 135] on div "13" at bounding box center [329, 134] width 8 height 8
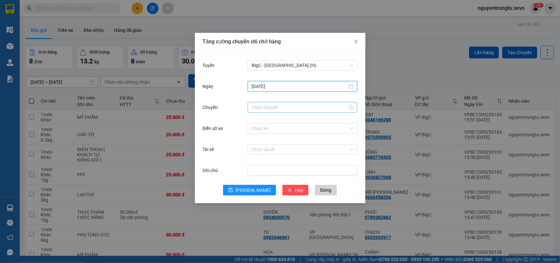
click at [304, 104] on input "Chuyến" at bounding box center [300, 107] width 96 height 7
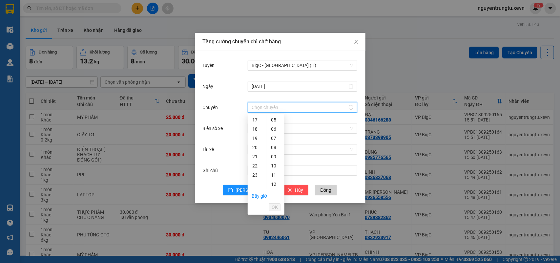
drag, startPoint x: 253, startPoint y: 120, endPoint x: 271, endPoint y: 138, distance: 26.0
click at [253, 120] on div "17" at bounding box center [257, 119] width 18 height 9
click at [273, 164] on div "05" at bounding box center [275, 165] width 18 height 9
type input "17:05"
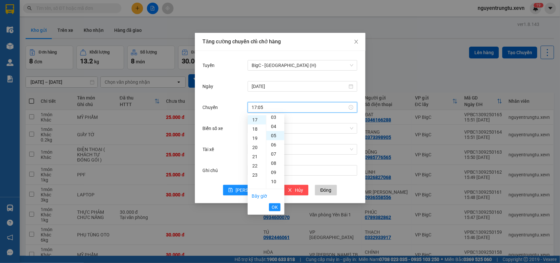
scroll to position [46, 0]
click at [273, 204] on span "OK" at bounding box center [275, 206] width 6 height 7
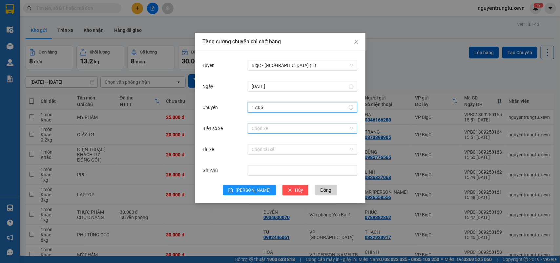
click at [307, 125] on input "Biển số xe" at bounding box center [300, 128] width 97 height 10
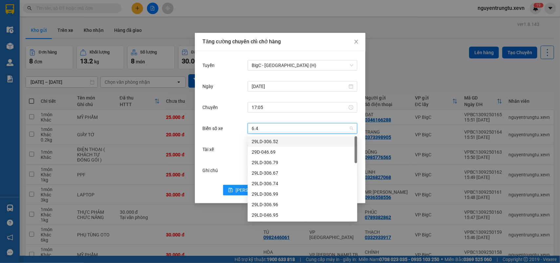
type input "6.40"
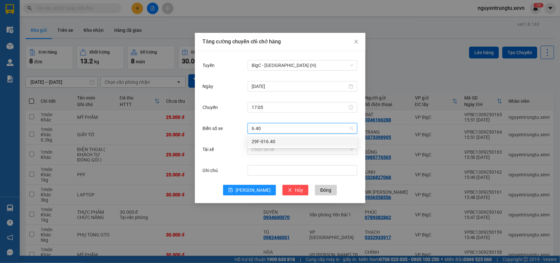
click at [274, 136] on div "29F-016.40" at bounding box center [303, 141] width 110 height 10
click at [274, 148] on input "Tài xế" at bounding box center [300, 149] width 97 height 10
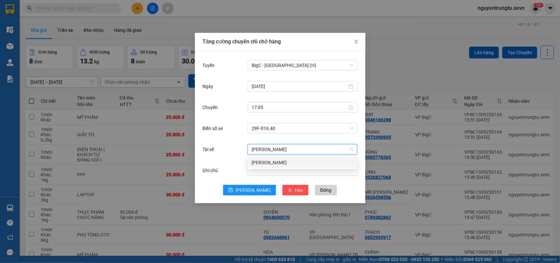
type input "[PERSON_NAME]"
click at [281, 163] on div "[PERSON_NAME]" at bounding box center [303, 162] width 102 height 7
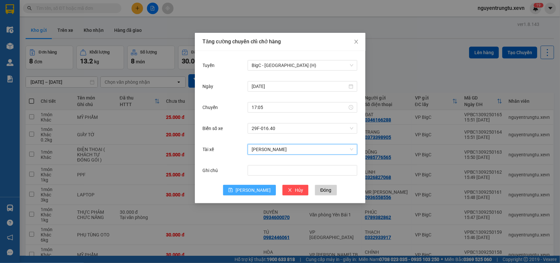
click at [258, 189] on button "[PERSON_NAME]" at bounding box center [249, 190] width 53 height 10
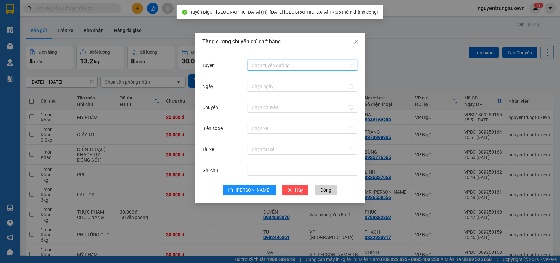
click at [324, 63] on input "Tuyến" at bounding box center [300, 65] width 97 height 10
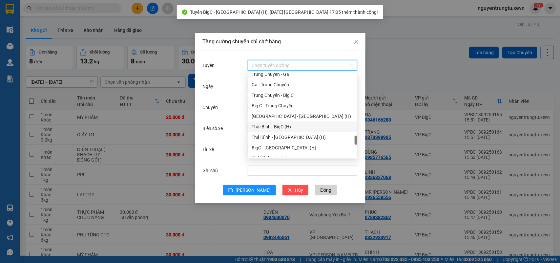
scroll to position [861, 0]
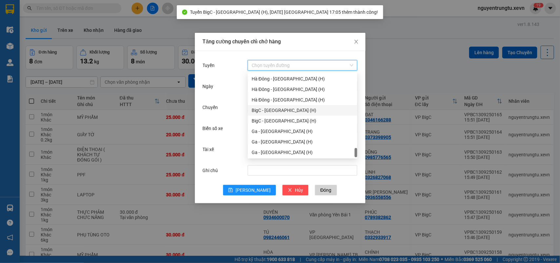
click at [284, 112] on div "BigC - [GEOGRAPHIC_DATA] (H)" at bounding box center [303, 110] width 102 height 7
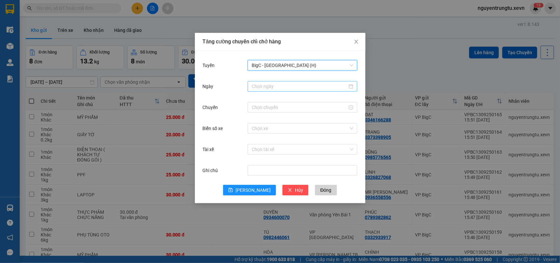
click at [290, 91] on div at bounding box center [303, 86] width 110 height 10
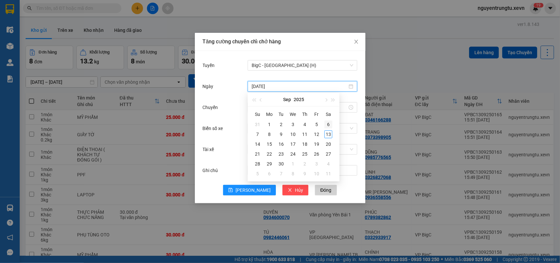
type input "[DATE]"
click at [329, 135] on div "13" at bounding box center [329, 134] width 8 height 8
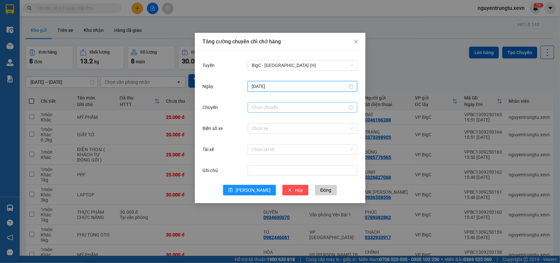
click at [311, 110] on input "Chuyến" at bounding box center [300, 107] width 96 height 7
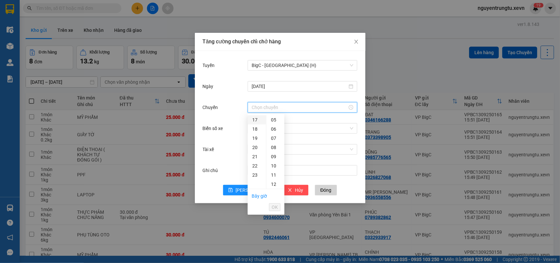
click at [256, 119] on div "17" at bounding box center [257, 119] width 18 height 9
click at [275, 167] on div "05" at bounding box center [275, 165] width 18 height 9
type input "17:05"
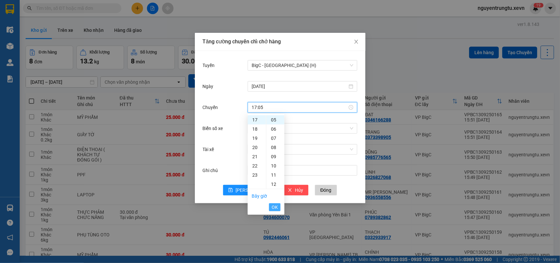
click at [275, 204] on span "OK" at bounding box center [275, 206] width 6 height 7
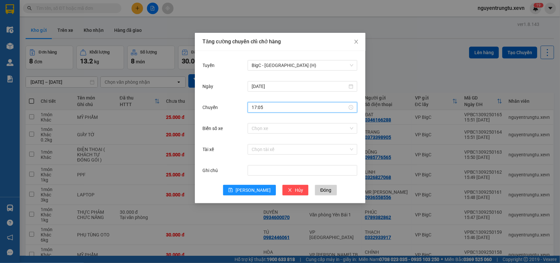
click at [308, 134] on div "Chọn xe" at bounding box center [303, 128] width 110 height 13
click at [303, 125] on input "Biển số xe" at bounding box center [300, 128] width 97 height 10
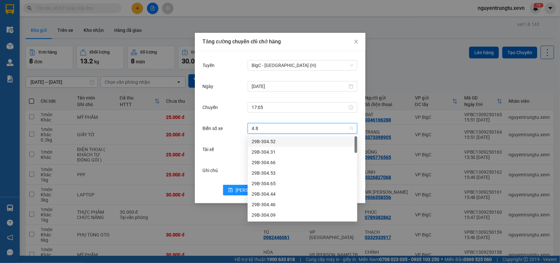
type input "4.84"
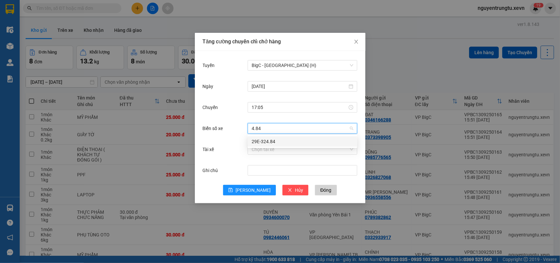
click at [256, 140] on div "29E-324.84" at bounding box center [303, 141] width 102 height 7
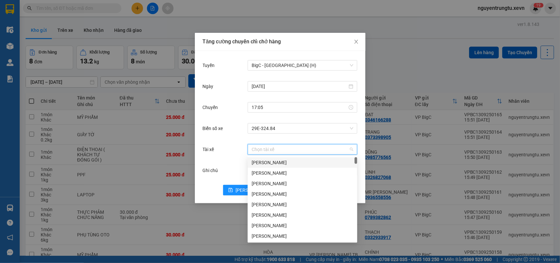
drag, startPoint x: 258, startPoint y: 147, endPoint x: 250, endPoint y: 158, distance: 13.5
click at [258, 149] on input "Tài xế" at bounding box center [300, 149] width 97 height 10
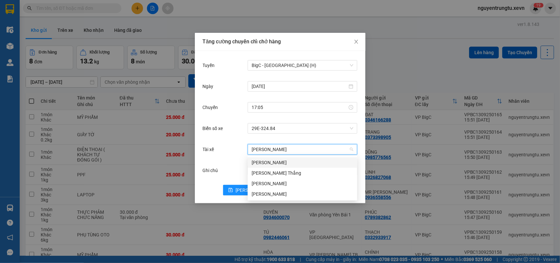
type input "[PERSON_NAME]"
click at [283, 162] on div "[PERSON_NAME]" at bounding box center [303, 162] width 102 height 7
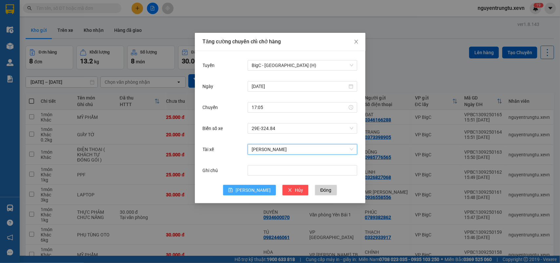
click at [256, 186] on span "[PERSON_NAME]" at bounding box center [253, 189] width 35 height 7
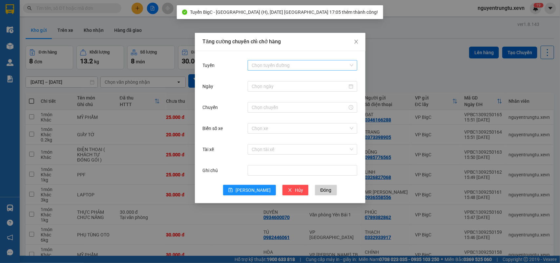
click at [310, 66] on input "Tuyến" at bounding box center [300, 65] width 97 height 10
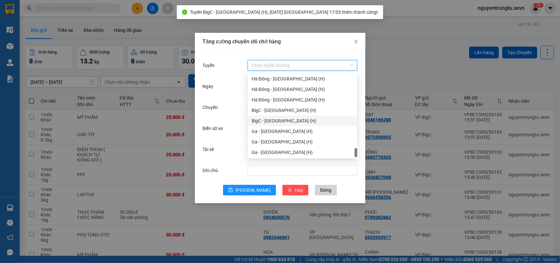
click at [287, 118] on div "BigC - [GEOGRAPHIC_DATA] (H)" at bounding box center [303, 120] width 102 height 7
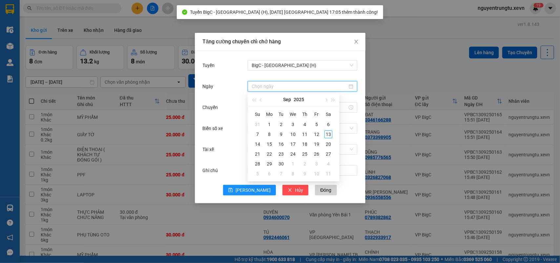
click at [301, 84] on input "Ngày" at bounding box center [300, 86] width 96 height 7
type input "[DATE]"
drag, startPoint x: 330, startPoint y: 135, endPoint x: 325, endPoint y: 132, distance: 5.7
click at [330, 136] on div "13" at bounding box center [329, 134] width 8 height 8
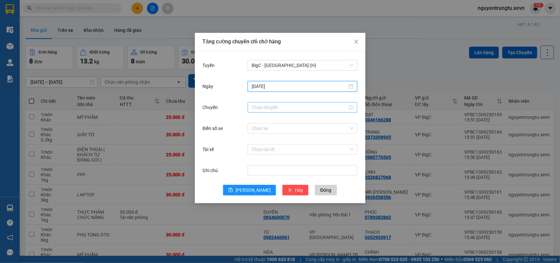
drag, startPoint x: 289, startPoint y: 107, endPoint x: 279, endPoint y: 112, distance: 11.4
click at [289, 108] on input "Chuyến" at bounding box center [300, 107] width 96 height 7
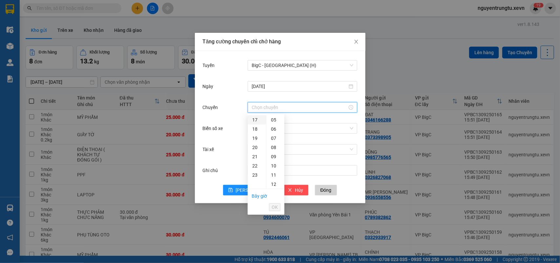
drag, startPoint x: 251, startPoint y: 119, endPoint x: 281, endPoint y: 140, distance: 36.2
click at [252, 119] on div "17" at bounding box center [257, 119] width 18 height 9
drag, startPoint x: 273, startPoint y: 162, endPoint x: 276, endPoint y: 176, distance: 14.9
click at [273, 163] on div "05" at bounding box center [275, 165] width 18 height 9
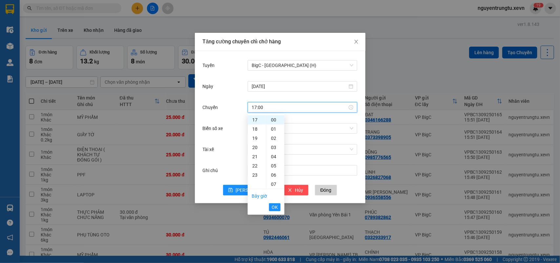
type input "17:05"
click at [276, 207] on span "OK" at bounding box center [275, 206] width 6 height 7
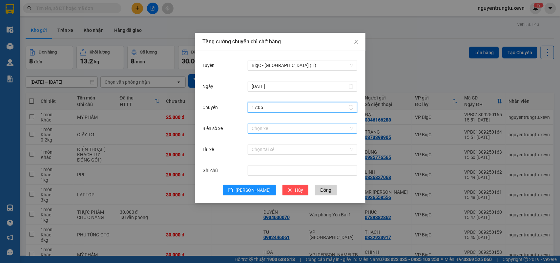
click at [301, 127] on input "Biển số xe" at bounding box center [300, 128] width 97 height 10
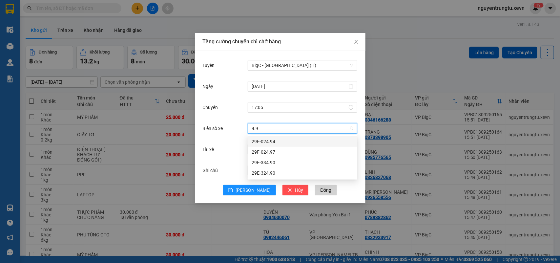
type input "4.90"
click at [265, 151] on div "29E-324.90" at bounding box center [303, 151] width 102 height 7
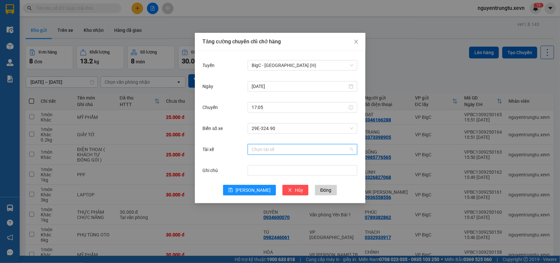
drag, startPoint x: 277, startPoint y: 146, endPoint x: 270, endPoint y: 156, distance: 11.8
click at [277, 146] on input "Tài xế" at bounding box center [300, 149] width 97 height 10
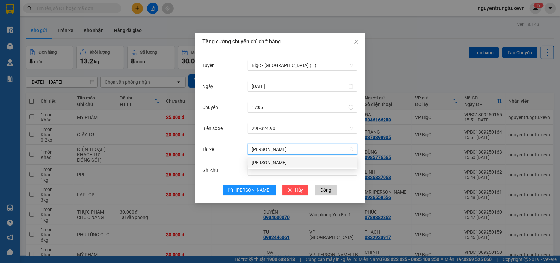
type input "[PERSON_NAME]"
click at [274, 164] on div "[PERSON_NAME]" at bounding box center [303, 162] width 102 height 7
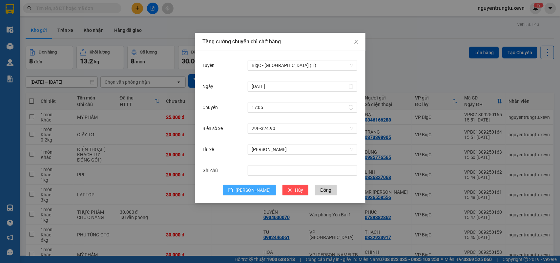
click at [257, 189] on span "[PERSON_NAME]" at bounding box center [253, 189] width 35 height 7
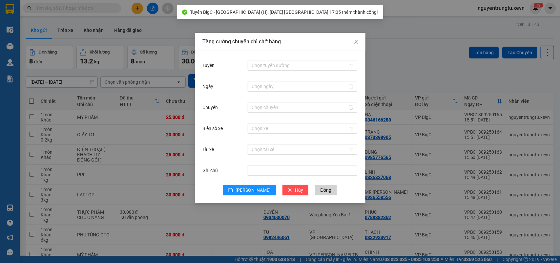
click at [429, 61] on div "Tăng cường chuyến chỉ chở hàng Tuyến Chọn tuyến đường Ngày Chuyến Biển số xe Ch…" at bounding box center [280, 131] width 560 height 263
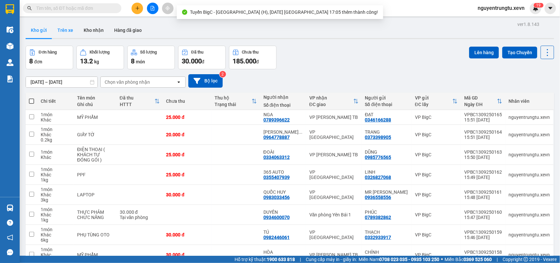
click at [74, 31] on button "Trên xe" at bounding box center [65, 30] width 26 height 16
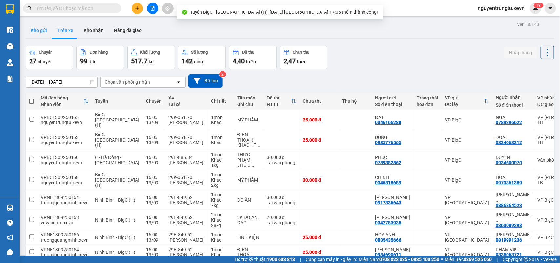
click at [41, 34] on button "Kho gửi" at bounding box center [39, 30] width 27 height 16
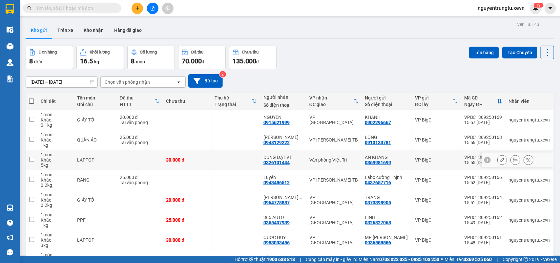
scroll to position [42, 0]
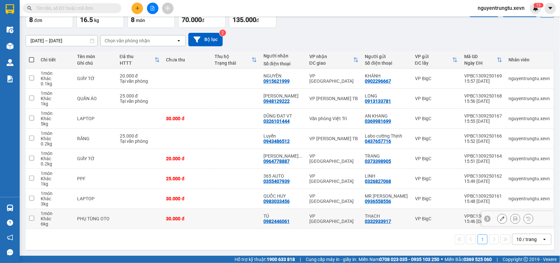
click at [30, 220] on input "checkbox" at bounding box center [31, 218] width 5 height 5
checkbox input "true"
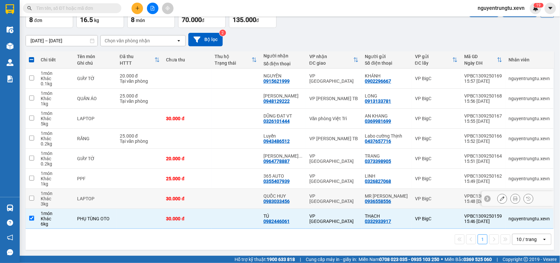
click at [31, 194] on td at bounding box center [32, 199] width 12 height 20
checkbox input "true"
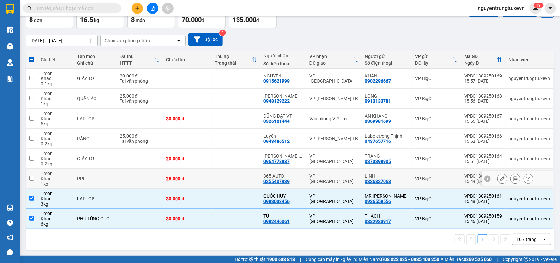
click at [30, 181] on td at bounding box center [32, 179] width 12 height 20
checkbox input "true"
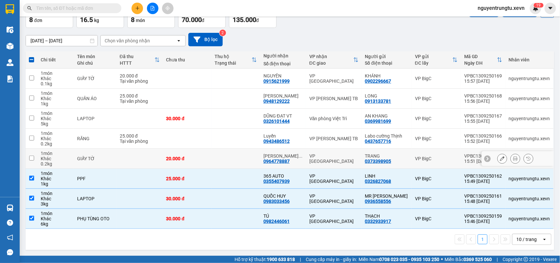
click at [35, 158] on td at bounding box center [32, 159] width 12 height 20
checkbox input "true"
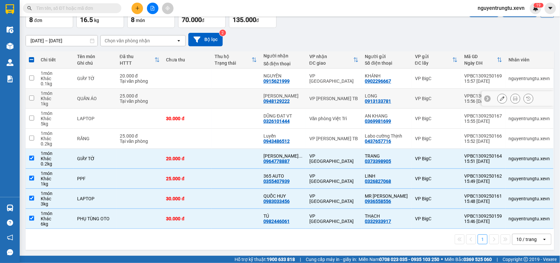
scroll to position [0, 0]
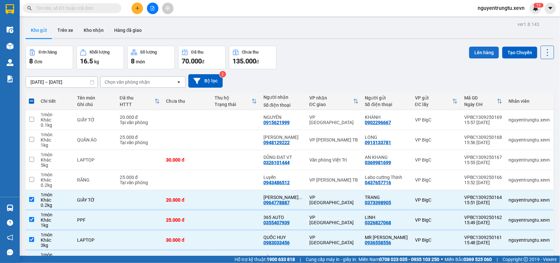
click at [489, 50] on button "Lên hàng" at bounding box center [484, 53] width 30 height 12
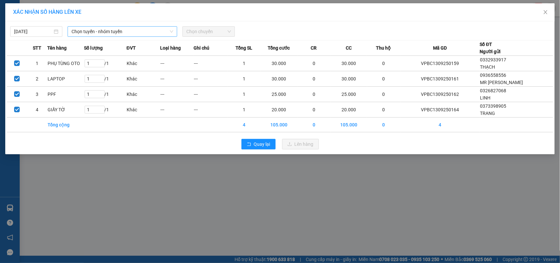
click at [156, 33] on span "Chọn tuyến - nhóm tuyến" at bounding box center [123, 32] width 102 height 10
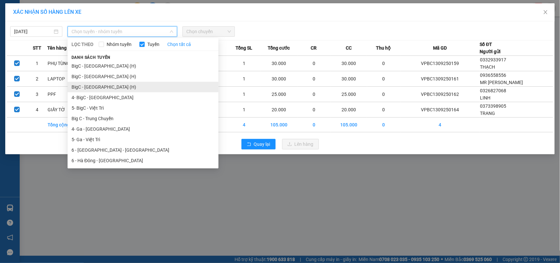
click at [105, 86] on li "BigC - [GEOGRAPHIC_DATA] (H)" at bounding box center [143, 87] width 151 height 10
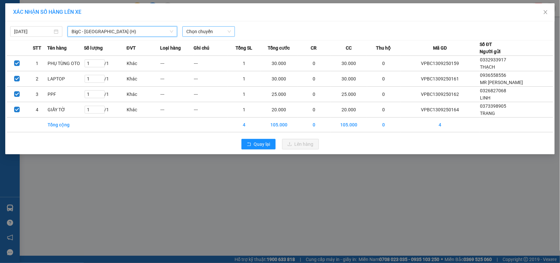
click at [207, 33] on span "Chọn chuyến" at bounding box center [208, 32] width 44 height 10
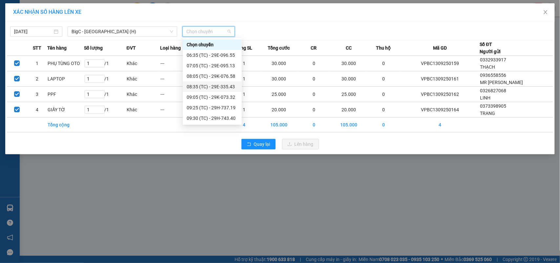
scroll to position [147, 0]
click at [219, 117] on div "17:05 (TC) - 29E-324.90" at bounding box center [212, 118] width 51 height 7
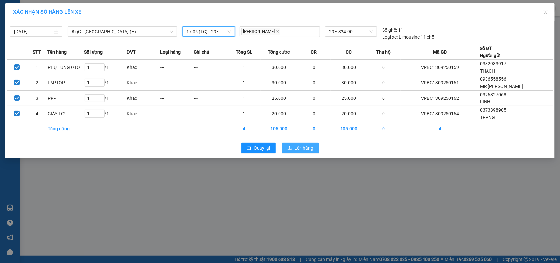
click at [301, 147] on span "Lên hàng" at bounding box center [304, 147] width 19 height 7
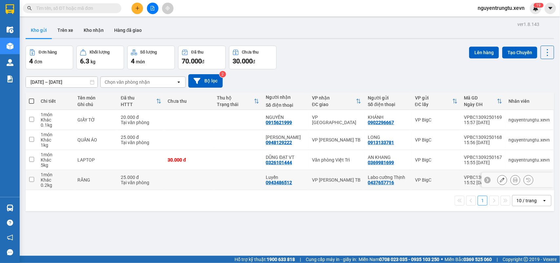
click at [35, 179] on td at bounding box center [32, 180] width 12 height 20
checkbox input "true"
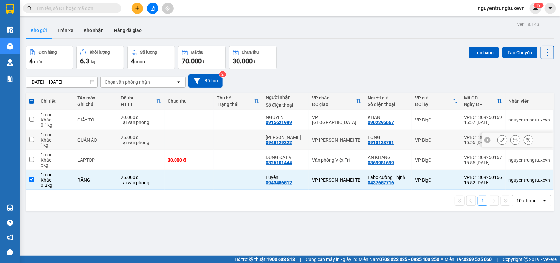
click at [29, 139] on input "checkbox" at bounding box center [31, 139] width 5 height 5
checkbox input "true"
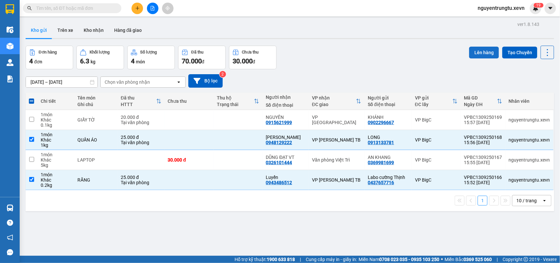
click at [476, 54] on button "Lên hàng" at bounding box center [484, 53] width 30 height 12
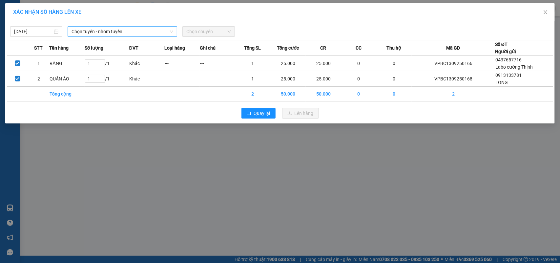
click at [128, 34] on span "Chọn tuyến - nhóm tuyến" at bounding box center [123, 32] width 102 height 10
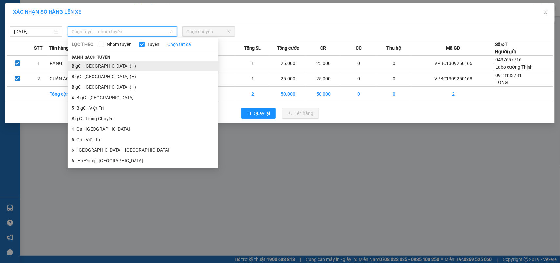
click at [115, 68] on li "BigC - [GEOGRAPHIC_DATA] (H)" at bounding box center [143, 66] width 151 height 10
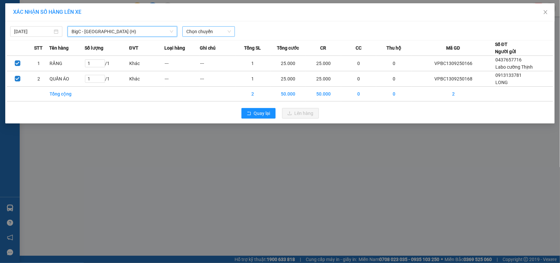
click at [225, 34] on span "Chọn chuyến" at bounding box center [208, 32] width 44 height 10
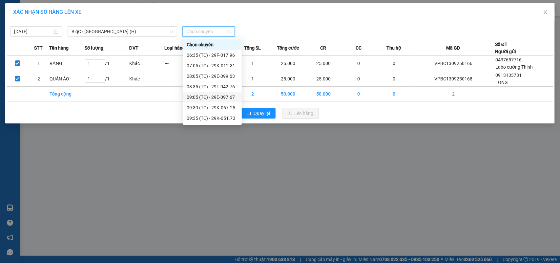
scroll to position [147, 0]
click at [215, 117] on div "17:05 (TC) - 29F-016.40" at bounding box center [212, 118] width 51 height 7
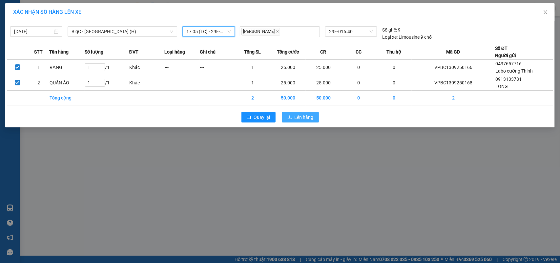
click at [295, 120] on span "Lên hàng" at bounding box center [304, 117] width 19 height 7
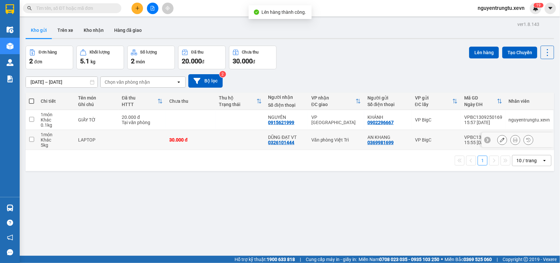
click at [35, 139] on td at bounding box center [32, 140] width 12 height 20
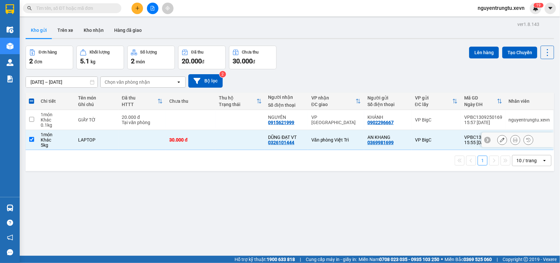
click at [35, 140] on td at bounding box center [32, 140] width 12 height 20
checkbox input "false"
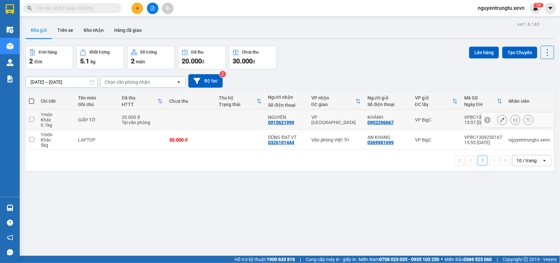
click at [31, 120] on input "checkbox" at bounding box center [31, 119] width 5 height 5
checkbox input "true"
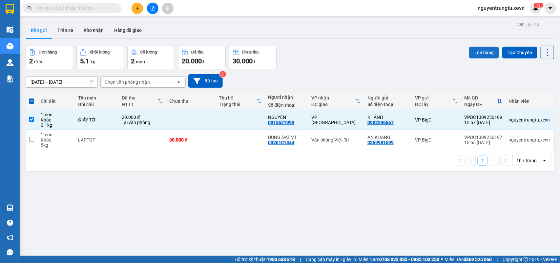
click at [488, 53] on button "Lên hàng" at bounding box center [484, 53] width 30 height 12
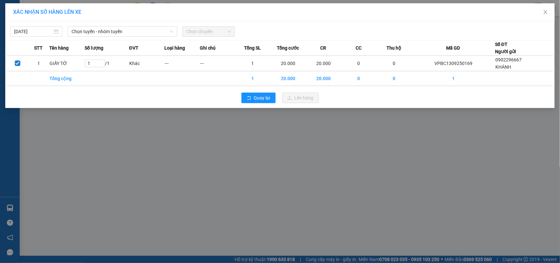
drag, startPoint x: 114, startPoint y: 38, endPoint x: 114, endPoint y: 43, distance: 4.6
click at [114, 39] on div "[DATE] Chọn tuyến - nhóm tuyến Chọn chuyến STT Tên hàng Số lượng ĐVT Loại hàng …" at bounding box center [280, 64] width 550 height 87
click at [129, 35] on span "Chọn tuyến - nhóm tuyến" at bounding box center [123, 32] width 102 height 10
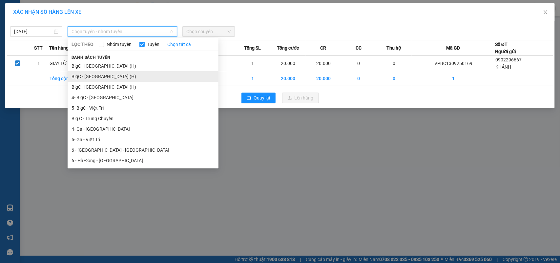
click at [110, 77] on li "BigC - [GEOGRAPHIC_DATA] (H)" at bounding box center [143, 76] width 151 height 10
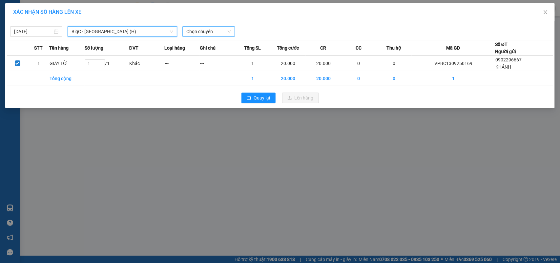
click at [208, 34] on span "Chọn chuyến" at bounding box center [208, 32] width 44 height 10
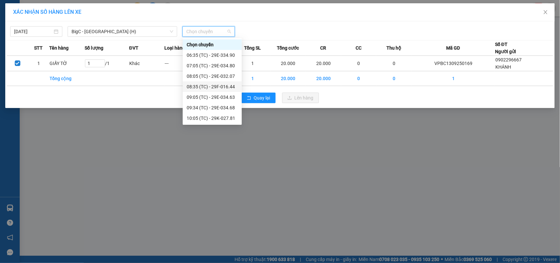
scroll to position [136, 0]
drag, startPoint x: 213, startPoint y: 116, endPoint x: 281, endPoint y: 103, distance: 69.5
click at [213, 116] on div "17:05 (TC) - 29E-324.84" at bounding box center [212, 118] width 51 height 7
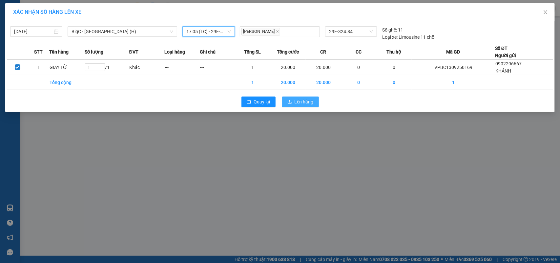
click at [314, 97] on button "Lên hàng" at bounding box center [300, 101] width 37 height 10
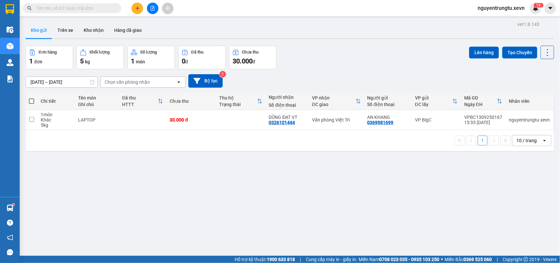
click at [75, 5] on input "text" at bounding box center [74, 8] width 77 height 7
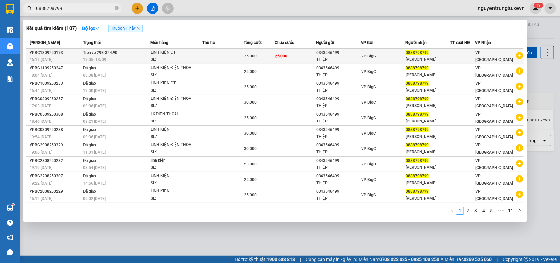
type input "0888798799"
click at [401, 53] on div "VP BigC" at bounding box center [383, 55] width 44 height 7
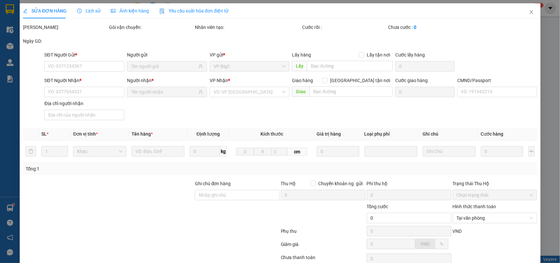
type input "0343546499"
type input "0888798799"
type input "037092004958 [PERSON_NAME]"
type input "25.000"
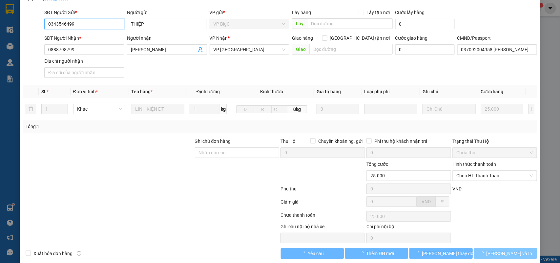
scroll to position [61, 0]
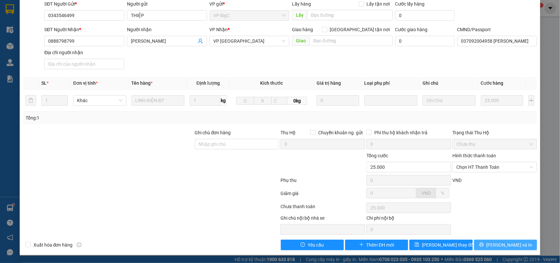
click at [483, 244] on button "[PERSON_NAME] và In" at bounding box center [505, 245] width 63 height 10
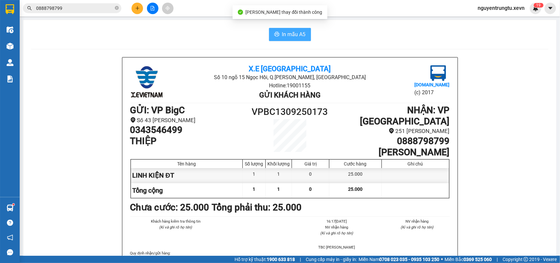
click at [276, 31] on button "In mẫu A5" at bounding box center [290, 34] width 42 height 13
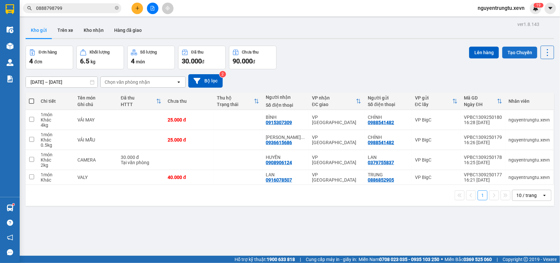
click at [522, 53] on button "Tạo Chuyến" at bounding box center [519, 53] width 35 height 12
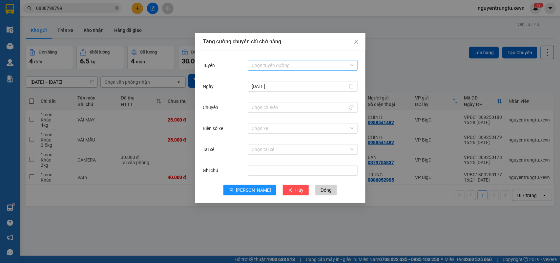
click at [287, 66] on input "Tuyến" at bounding box center [300, 65] width 97 height 10
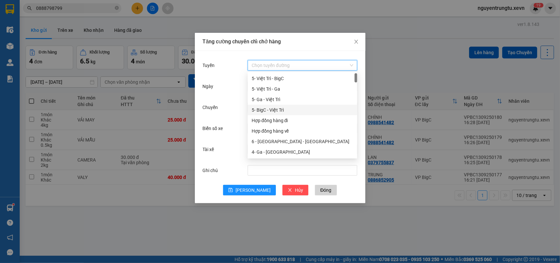
click at [275, 110] on div "5- BigC - Việt Trì" at bounding box center [303, 109] width 102 height 7
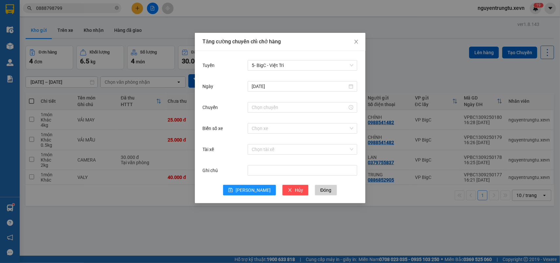
drag, startPoint x: 276, startPoint y: 103, endPoint x: 276, endPoint y: 113, distance: 10.5
click at [276, 107] on div at bounding box center [303, 107] width 110 height 10
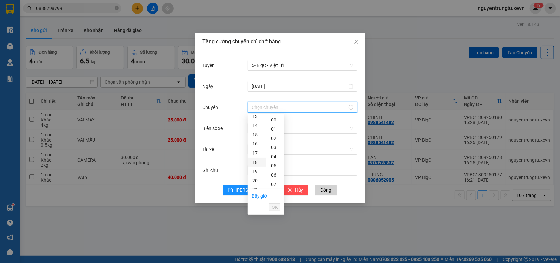
click at [254, 164] on div "18" at bounding box center [257, 161] width 18 height 9
click at [274, 168] on div "05" at bounding box center [275, 165] width 18 height 9
type input "18:05"
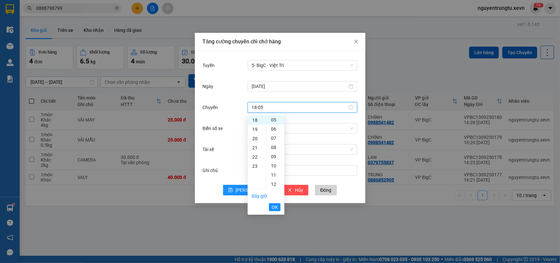
click at [275, 206] on span "OK" at bounding box center [275, 206] width 6 height 7
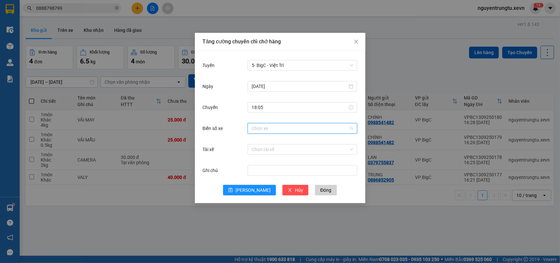
drag, startPoint x: 297, startPoint y: 130, endPoint x: 301, endPoint y: 130, distance: 3.6
click at [297, 130] on input "Biển số xe" at bounding box center [300, 128] width 97 height 10
type input "1.07"
click at [276, 142] on div "29F-051.07" at bounding box center [303, 141] width 102 height 7
click at [274, 150] on input "Tài xế" at bounding box center [300, 149] width 97 height 10
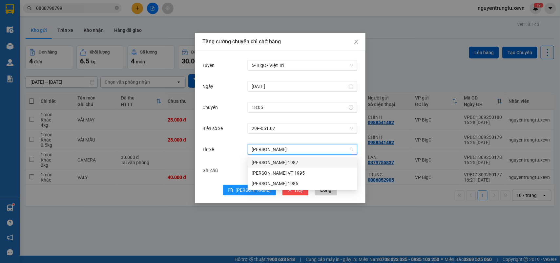
type input "[PERSON_NAME]"
click at [283, 171] on div "[PERSON_NAME] VT 1995" at bounding box center [303, 172] width 102 height 7
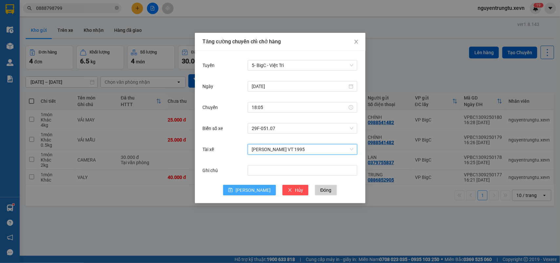
click at [250, 186] on span "[PERSON_NAME]" at bounding box center [253, 189] width 35 height 7
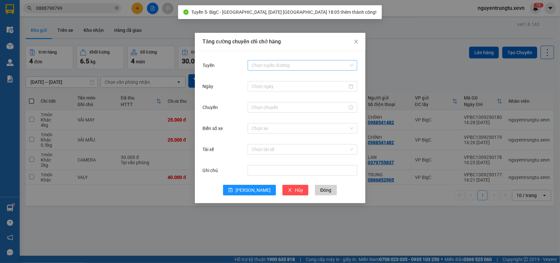
click at [298, 68] on input "Tuyến" at bounding box center [300, 65] width 97 height 10
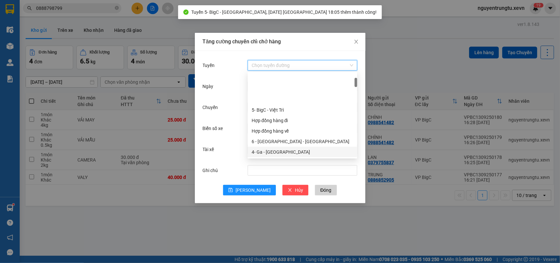
scroll to position [41, 0]
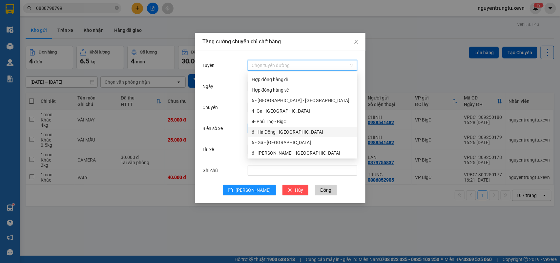
drag, startPoint x: 284, startPoint y: 132, endPoint x: 290, endPoint y: 130, distance: 5.6
click at [284, 132] on div "6 - Hà Đông - [GEOGRAPHIC_DATA]" at bounding box center [303, 131] width 102 height 7
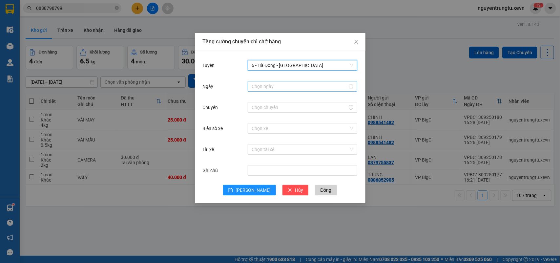
click at [291, 91] on div at bounding box center [303, 86] width 110 height 10
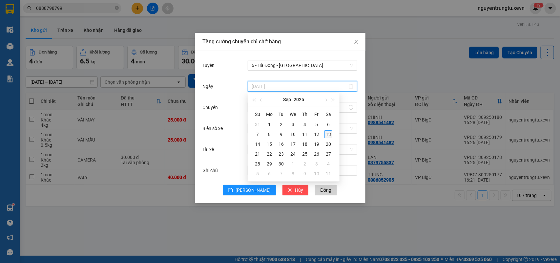
type input "[DATE]"
click at [330, 133] on div "13" at bounding box center [329, 134] width 8 height 8
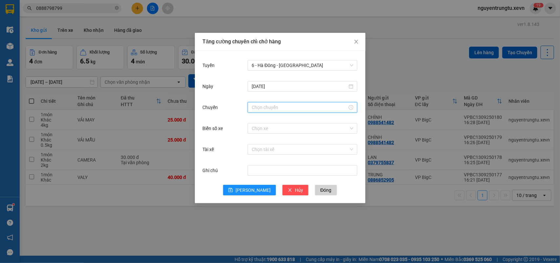
click at [306, 104] on input "Chuyến" at bounding box center [300, 107] width 96 height 7
click at [260, 119] on div "18" at bounding box center [257, 119] width 18 height 9
type input "18:00"
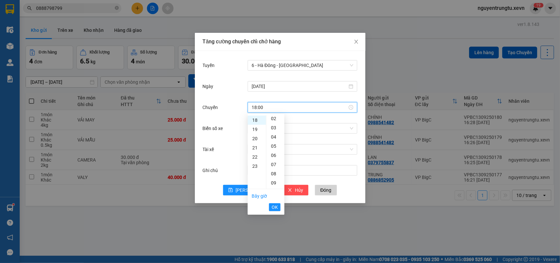
scroll to position [0, 0]
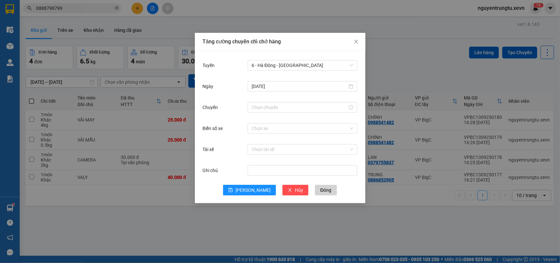
click at [339, 159] on div "Tài xế Chọn tài xế" at bounding box center [280, 153] width 155 height 21
click at [325, 64] on span "6 - Hà Đông - [GEOGRAPHIC_DATA]" at bounding box center [303, 65] width 102 height 10
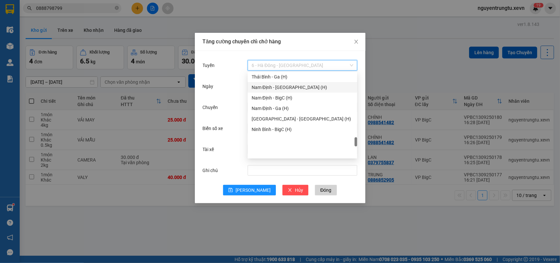
scroll to position [738, 0]
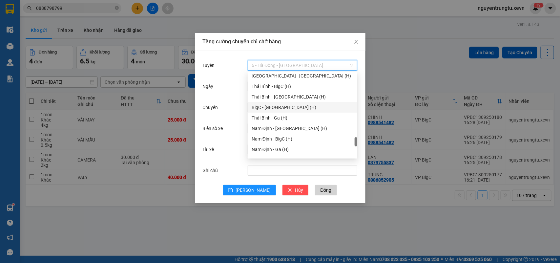
click at [283, 109] on div "BigC - [GEOGRAPHIC_DATA] (H)" at bounding box center [303, 107] width 102 height 7
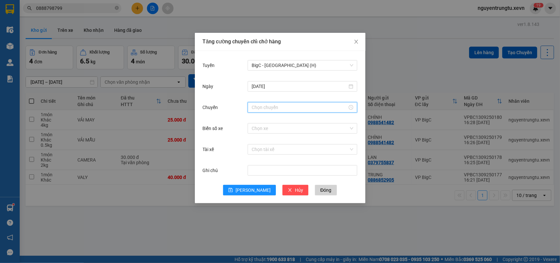
drag, startPoint x: 304, startPoint y: 107, endPoint x: 272, endPoint y: 138, distance: 44.1
click at [304, 108] on input "Chuyến" at bounding box center [300, 107] width 96 height 7
click at [255, 120] on div "18" at bounding box center [257, 119] width 18 height 9
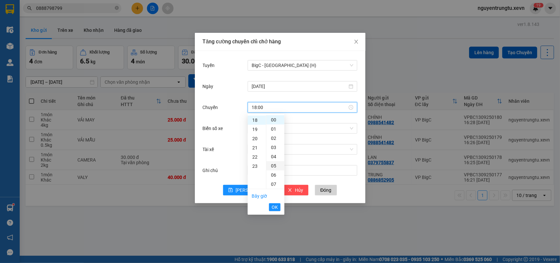
click at [274, 165] on div "05" at bounding box center [275, 165] width 18 height 9
type input "18:05"
click at [275, 209] on span "OK" at bounding box center [275, 206] width 6 height 7
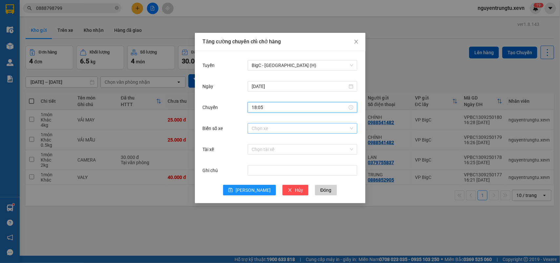
click at [292, 126] on input "Biển số xe" at bounding box center [300, 128] width 97 height 10
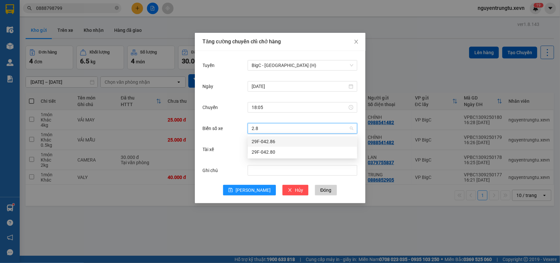
type input "2.86"
click at [276, 142] on div "29F-042.86" at bounding box center [303, 141] width 102 height 7
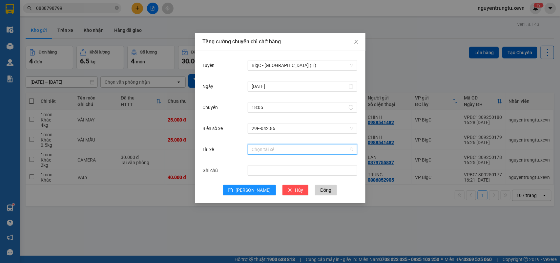
click at [274, 149] on input "Tài xế" at bounding box center [300, 149] width 97 height 10
type input "D"
type input "ĐÀO DUY NHẤT"
click at [265, 161] on div "[PERSON_NAME]" at bounding box center [303, 162] width 102 height 7
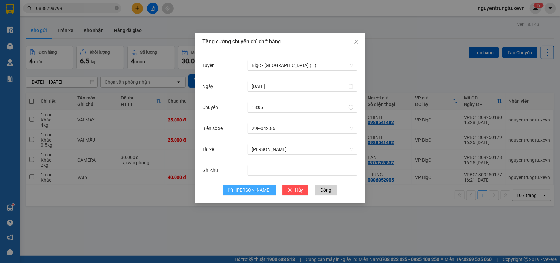
click at [258, 187] on button "[PERSON_NAME]" at bounding box center [249, 190] width 53 height 10
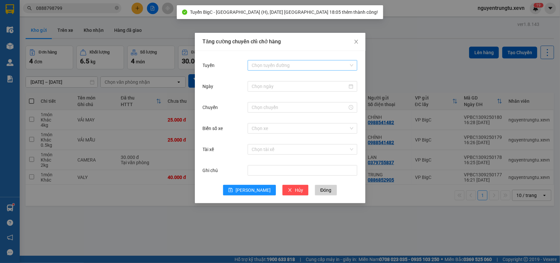
click at [300, 66] on input "Tuyến" at bounding box center [300, 65] width 97 height 10
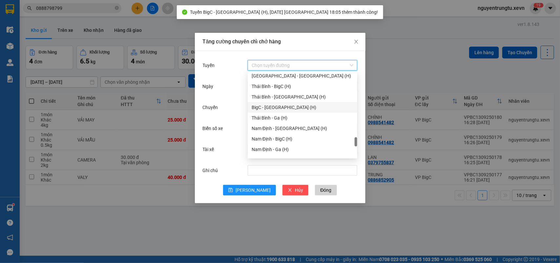
scroll to position [861, 0]
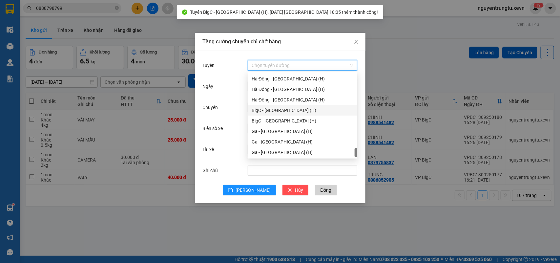
click at [290, 109] on div "BigC - [GEOGRAPHIC_DATA] (H)" at bounding box center [303, 110] width 102 height 7
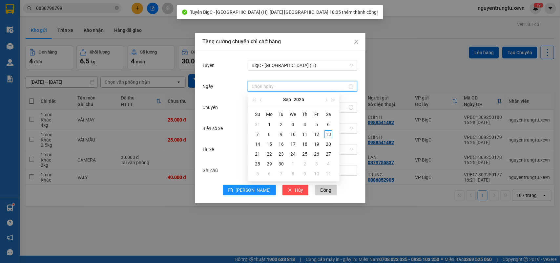
click at [299, 85] on input "Ngày" at bounding box center [300, 86] width 96 height 7
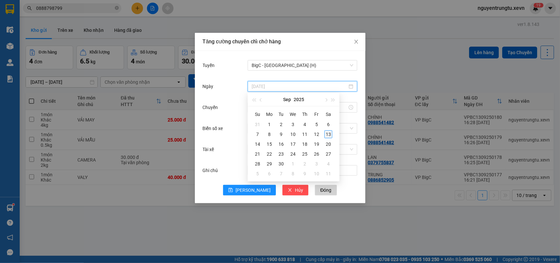
type input "[DATE]"
click at [328, 131] on div "13" at bounding box center [329, 134] width 8 height 8
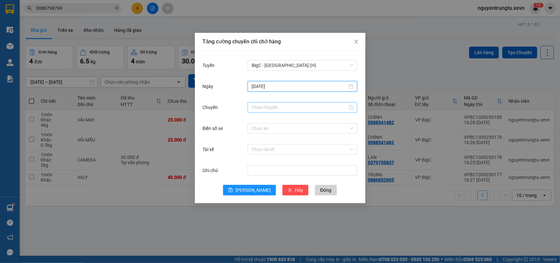
drag, startPoint x: 304, startPoint y: 102, endPoint x: 301, endPoint y: 104, distance: 3.5
click at [304, 102] on div at bounding box center [303, 107] width 110 height 10
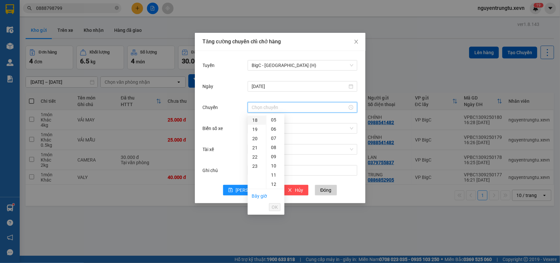
click at [253, 117] on div "18" at bounding box center [257, 119] width 18 height 9
click at [274, 166] on div "05" at bounding box center [275, 165] width 18 height 9
type input "18:05"
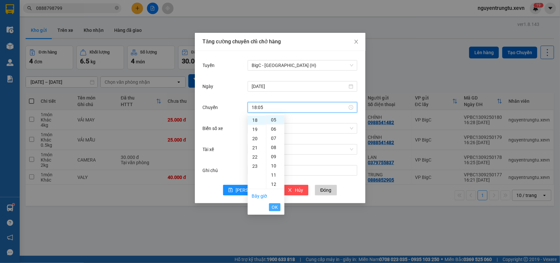
click at [273, 208] on span "OK" at bounding box center [275, 206] width 6 height 7
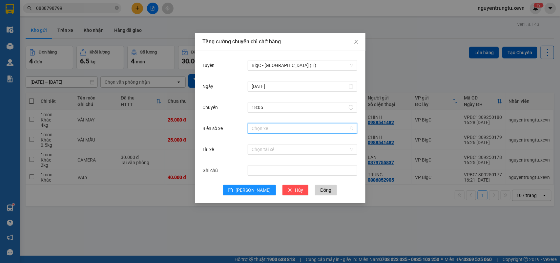
click at [294, 130] on input "Biển số xe" at bounding box center [300, 128] width 97 height 10
type input "4.90"
click at [264, 153] on div "29E-324.90" at bounding box center [303, 151] width 102 height 7
click at [276, 130] on span "29E-324.90" at bounding box center [303, 128] width 102 height 10
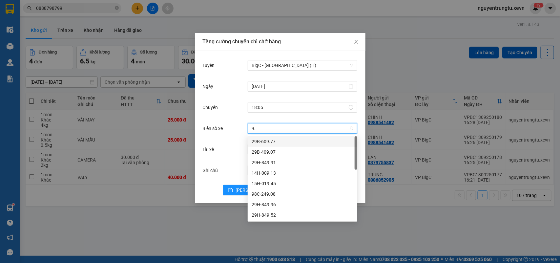
type input "9"
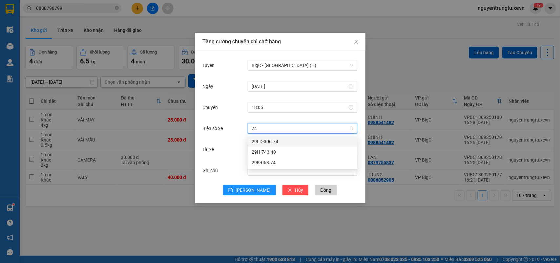
type input "7"
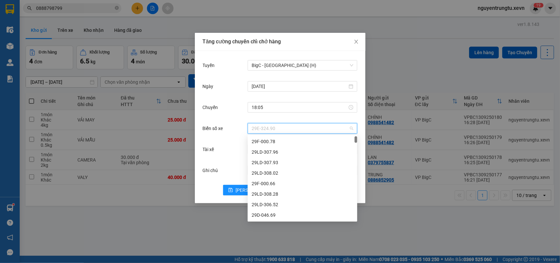
scroll to position [2987, 0]
type input "."
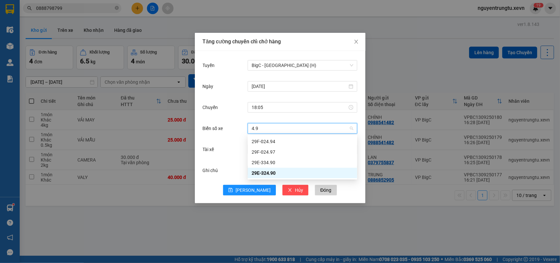
scroll to position [0, 0]
type input "4.90"
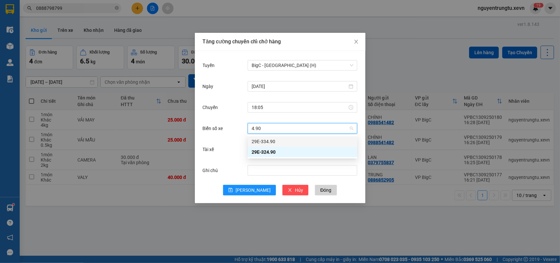
click at [265, 142] on div "29E-334.90" at bounding box center [303, 141] width 102 height 7
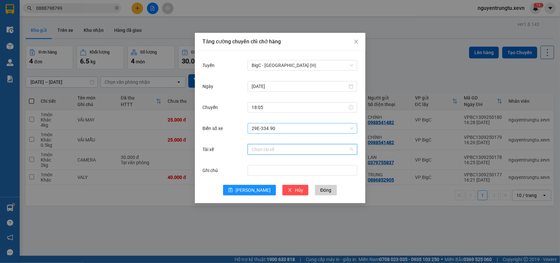
click at [265, 147] on input "Tài xế" at bounding box center [300, 149] width 97 height 10
type input "D"
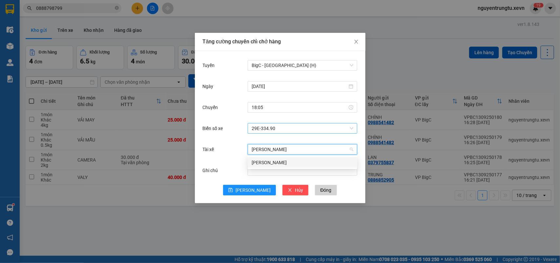
type input "[PERSON_NAME]"
click at [280, 163] on div "[PERSON_NAME]" at bounding box center [303, 162] width 102 height 7
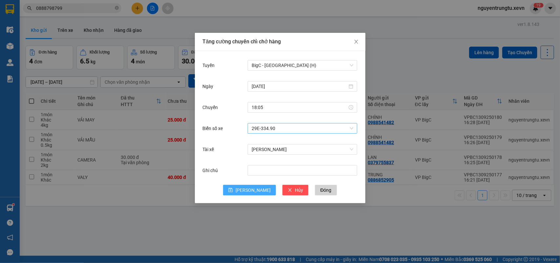
click at [254, 189] on span "[PERSON_NAME]" at bounding box center [253, 189] width 35 height 7
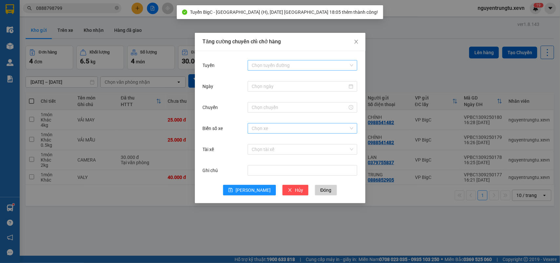
click at [295, 65] on input "Tuyến" at bounding box center [300, 65] width 97 height 10
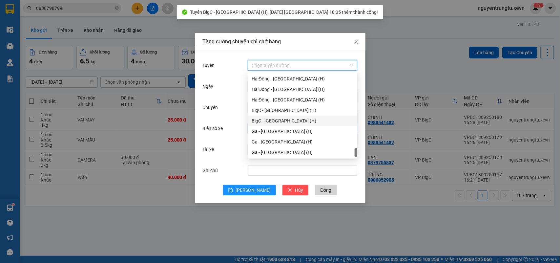
click at [283, 118] on div "BigC - [GEOGRAPHIC_DATA] (H)" at bounding box center [303, 120] width 102 height 7
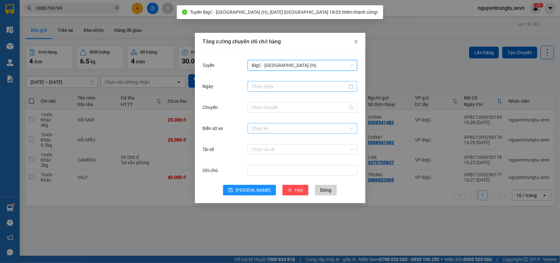
click at [313, 80] on div at bounding box center [303, 86] width 110 height 13
drag, startPoint x: 307, startPoint y: 86, endPoint x: 304, endPoint y: 101, distance: 14.8
click at [307, 86] on input "Ngày" at bounding box center [300, 86] width 96 height 7
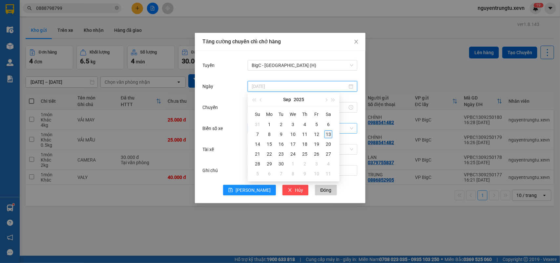
type input "[DATE]"
click at [328, 132] on div "13" at bounding box center [329, 134] width 8 height 8
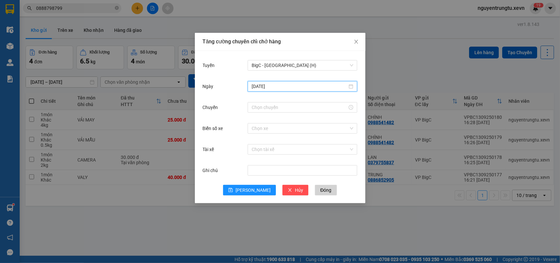
drag, startPoint x: 317, startPoint y: 106, endPoint x: 297, endPoint y: 113, distance: 21.1
click at [316, 106] on input "Chuyến" at bounding box center [300, 107] width 96 height 7
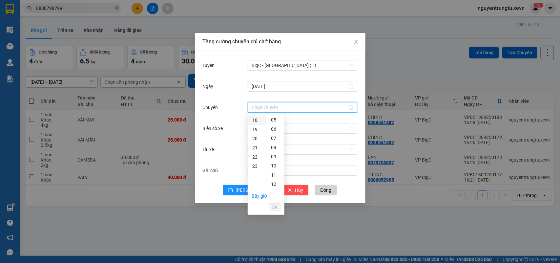
click at [256, 115] on div "18" at bounding box center [257, 119] width 18 height 9
drag, startPoint x: 276, startPoint y: 163, endPoint x: 284, endPoint y: 189, distance: 27.3
click at [276, 164] on div "05" at bounding box center [275, 165] width 18 height 9
type input "18:05"
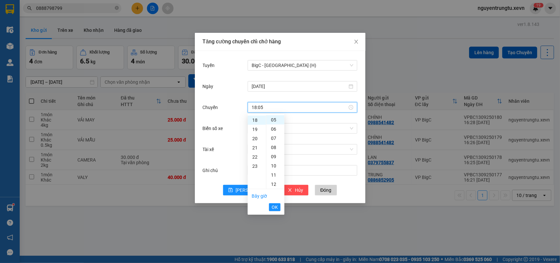
click at [275, 209] on span "OK" at bounding box center [275, 206] width 6 height 7
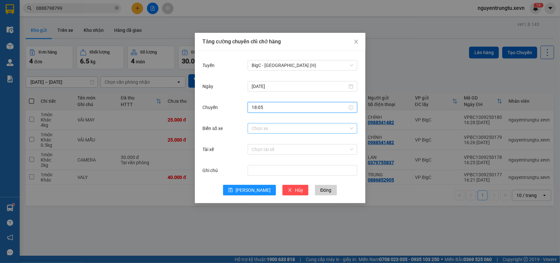
click at [311, 125] on input "Biển số xe" at bounding box center [300, 128] width 97 height 10
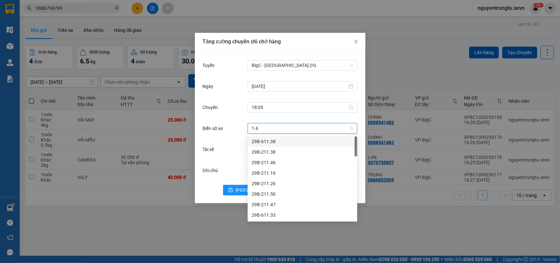
type input "1.64"
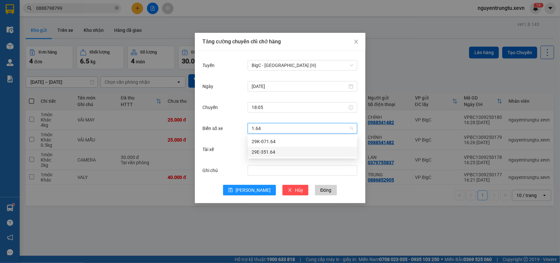
click at [284, 151] on div "29E-351.64" at bounding box center [303, 151] width 102 height 7
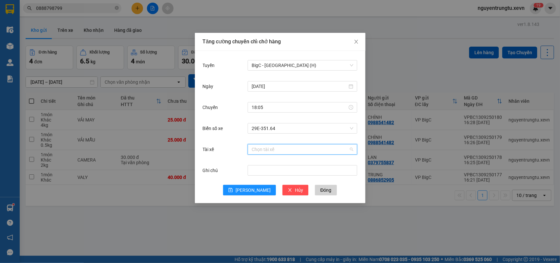
click at [284, 151] on input "Tài xế" at bounding box center [300, 149] width 97 height 10
click at [279, 130] on span "29E-351.64" at bounding box center [303, 128] width 102 height 10
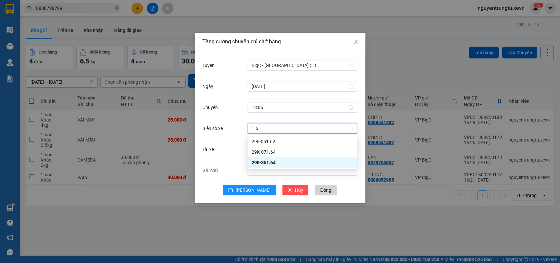
scroll to position [0, 0]
type input "1.64"
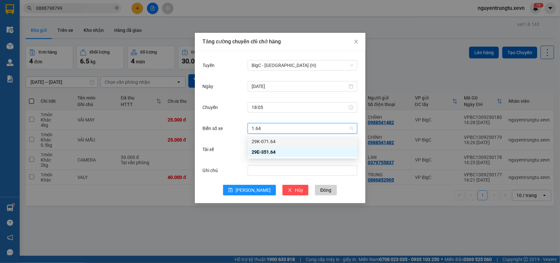
click at [275, 140] on div "29K-071.64" at bounding box center [303, 141] width 102 height 7
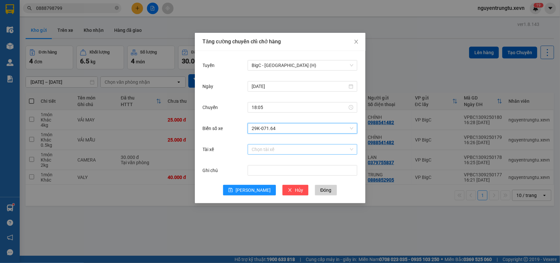
drag, startPoint x: 272, startPoint y: 149, endPoint x: 266, endPoint y: 154, distance: 8.6
click at [272, 150] on input "Tài xế" at bounding box center [300, 149] width 97 height 10
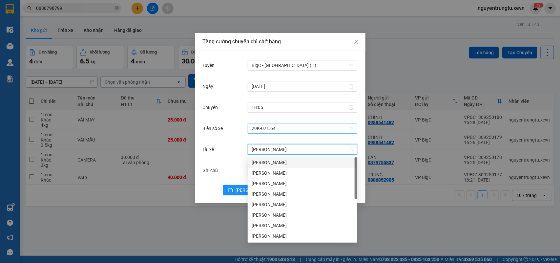
type input "[PERSON_NAME]"
click at [277, 163] on div "[PERSON_NAME]" at bounding box center [303, 162] width 102 height 7
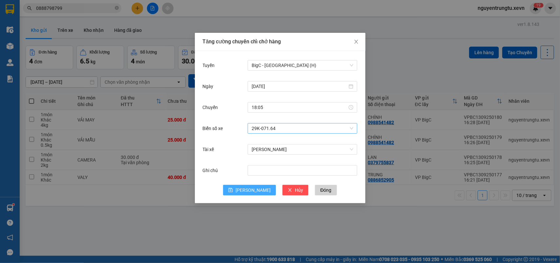
click at [247, 191] on button "[PERSON_NAME]" at bounding box center [249, 190] width 53 height 10
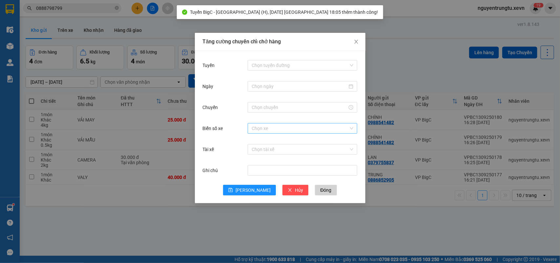
click at [209, 241] on div "Tăng cường chuyến chỉ chở hàng Tuyến Chọn tuyến đường Ngày Chuyến Biển số xe Ch…" at bounding box center [280, 131] width 560 height 263
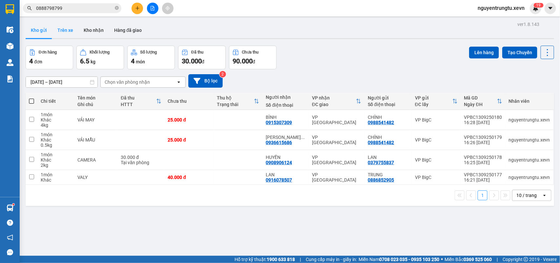
click at [62, 30] on button "Trên xe" at bounding box center [65, 30] width 26 height 16
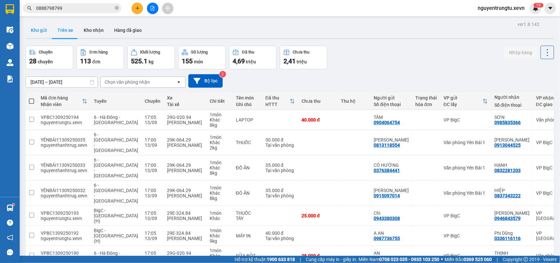
click at [43, 35] on button "Kho gửi" at bounding box center [39, 30] width 27 height 16
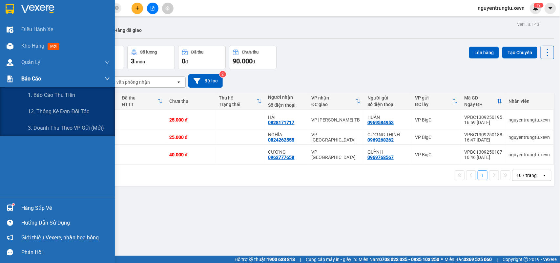
click at [16, 79] on div "Báo cáo" at bounding box center [57, 79] width 115 height 16
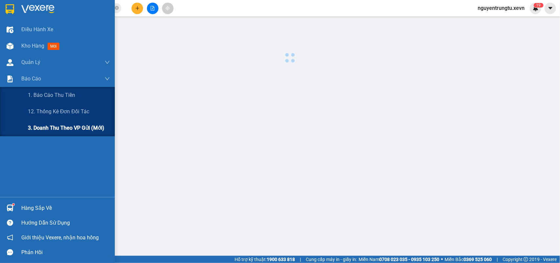
drag, startPoint x: 81, startPoint y: 122, endPoint x: 85, endPoint y: 133, distance: 11.5
click at [80, 123] on div "3. Doanh Thu theo VP Gửi (mới)" at bounding box center [69, 128] width 82 height 16
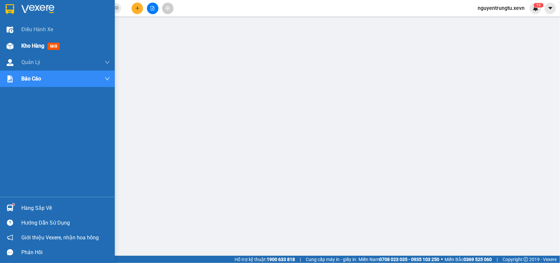
click at [30, 50] on div "Kho hàng mới" at bounding box center [65, 46] width 89 height 16
